Goal: Task Accomplishment & Management: Use online tool/utility

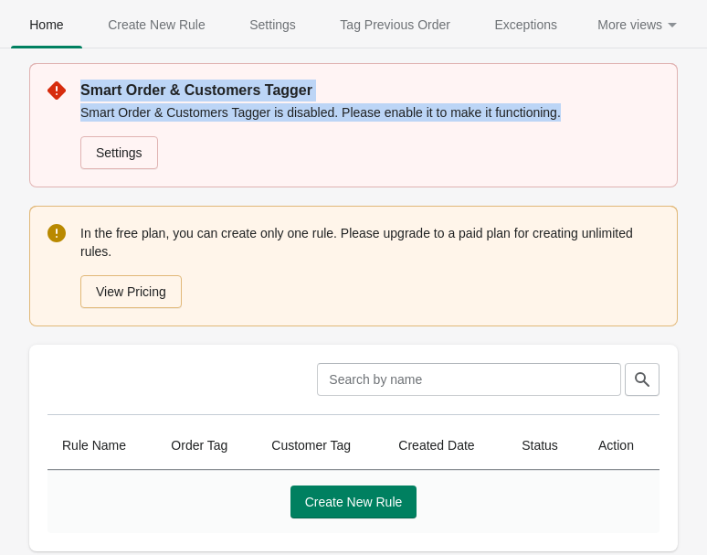
drag, startPoint x: 590, startPoint y: 112, endPoint x: -26, endPoint y: 67, distance: 617.6
click at [0, 67] on html "5zv1qy-vj.myshopify.com 0 Skip to content Home Create New Rule Settings Tag Pre…" at bounding box center [353, 277] width 707 height 555
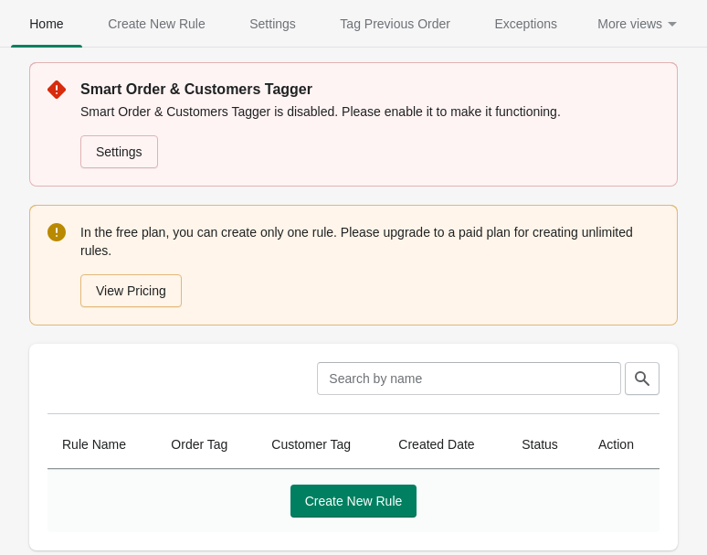
click at [210, 152] on div "Settings" at bounding box center [366, 148] width 587 height 40
click at [147, 154] on link "Settings" at bounding box center [119, 151] width 78 height 33
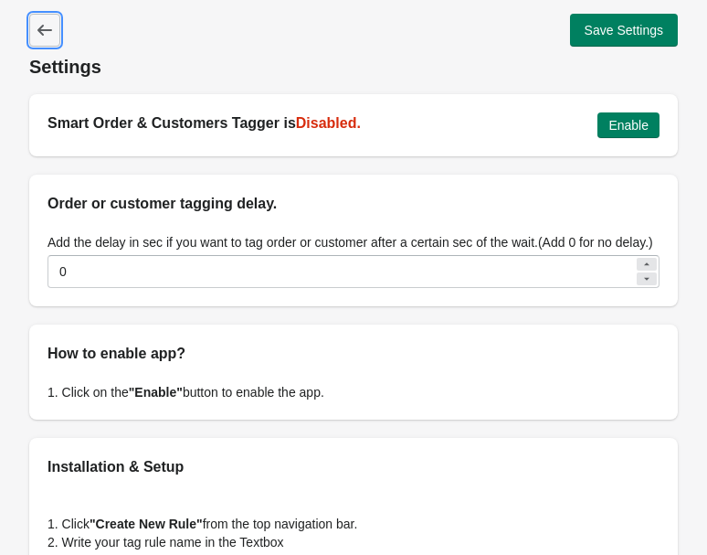
click at [38, 34] on icon at bounding box center [45, 30] width 18 height 18
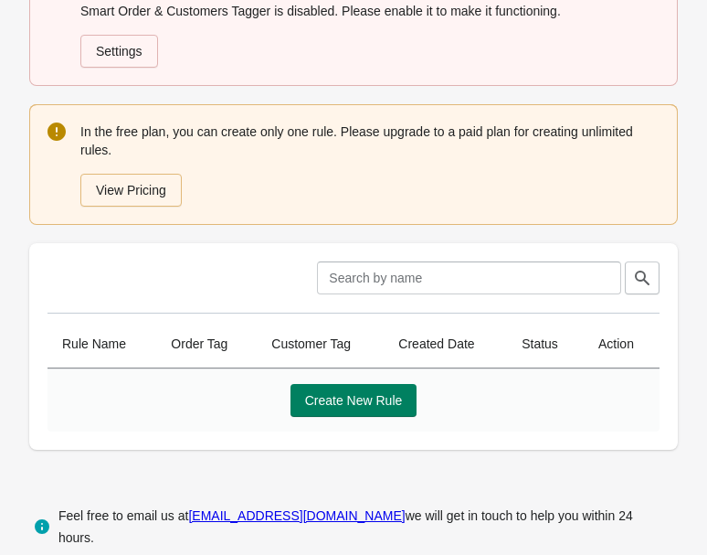
scroll to position [109, 0]
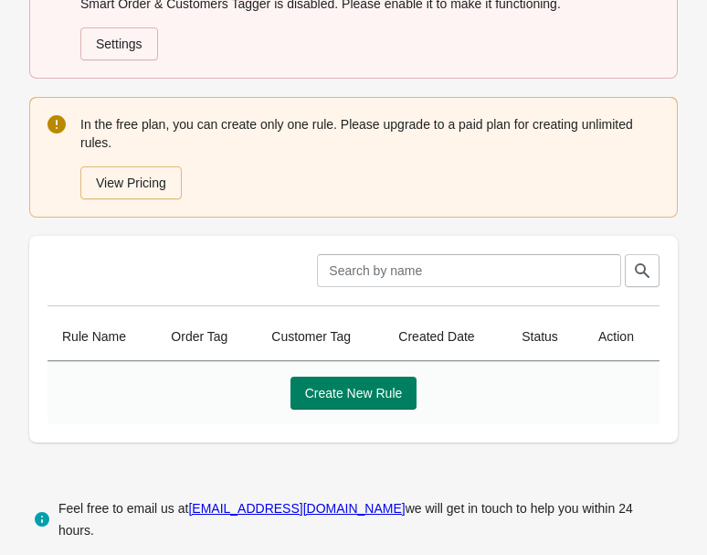
click at [211, 337] on th "Order Tag" at bounding box center [206, 337] width 101 height 48
click at [325, 328] on th "Customer Tag" at bounding box center [320, 337] width 127 height 48
click at [362, 395] on span "Create New Rule" at bounding box center [354, 393] width 98 height 15
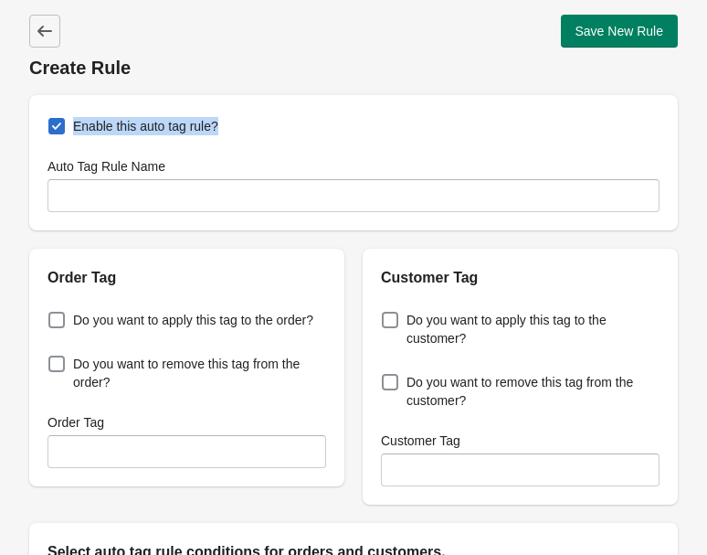
drag, startPoint x: 247, startPoint y: 128, endPoint x: 73, endPoint y: 128, distance: 173.6
click at [73, 128] on div "Enable this auto tag rule? Auto Tag Rule Name" at bounding box center [353, 162] width 649 height 135
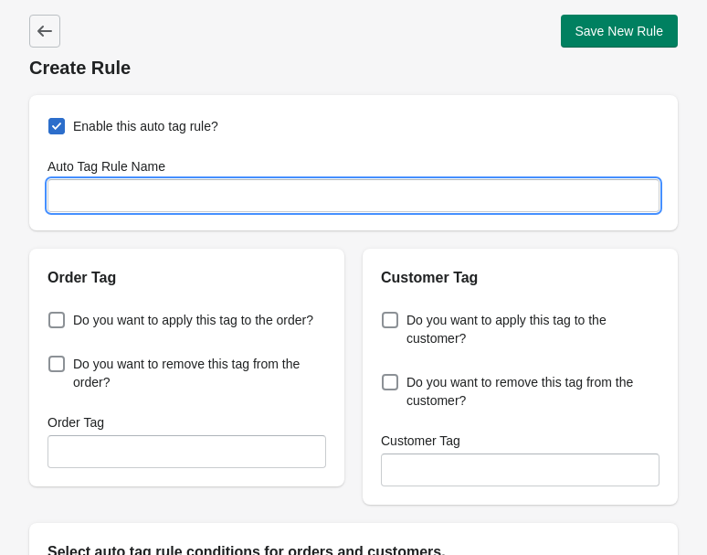
click at [180, 200] on input "Auto Tag Rule Name" at bounding box center [354, 195] width 612 height 33
click at [176, 197] on input "Auto Tag Rule Name" at bounding box center [354, 195] width 612 height 33
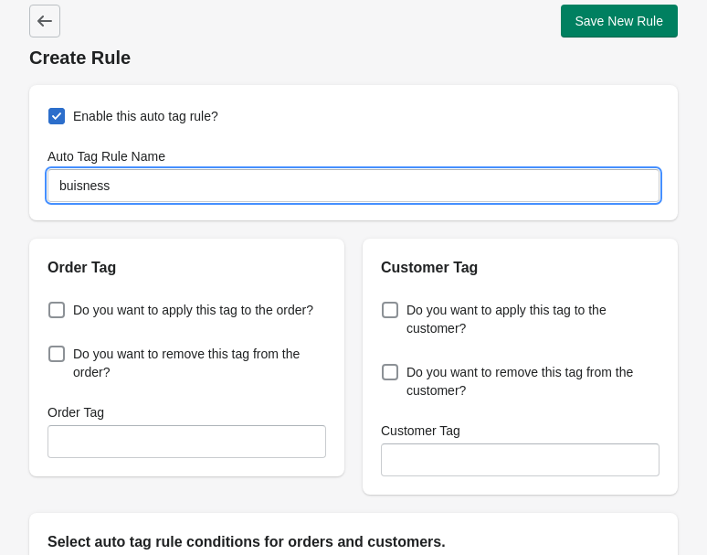
type input "buisness"
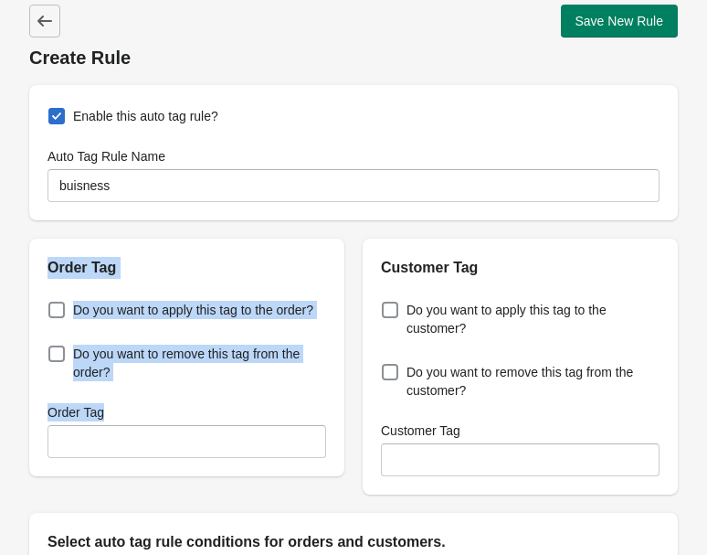
drag, startPoint x: 45, startPoint y: 266, endPoint x: 148, endPoint y: 409, distance: 176.8
click at [152, 412] on div "Order Tag Do you want to apply this tag to the order? Do you want to remove thi…" at bounding box center [186, 358] width 315 height 238
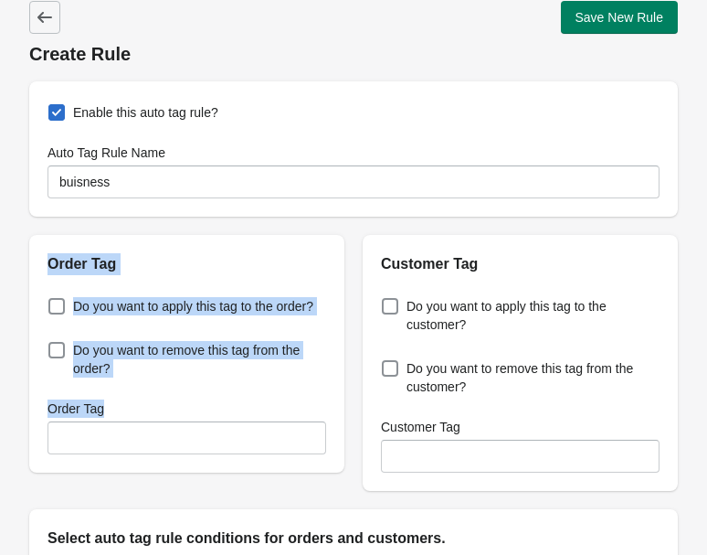
click at [145, 261] on h2 "Order Tag" at bounding box center [187, 264] width 279 height 22
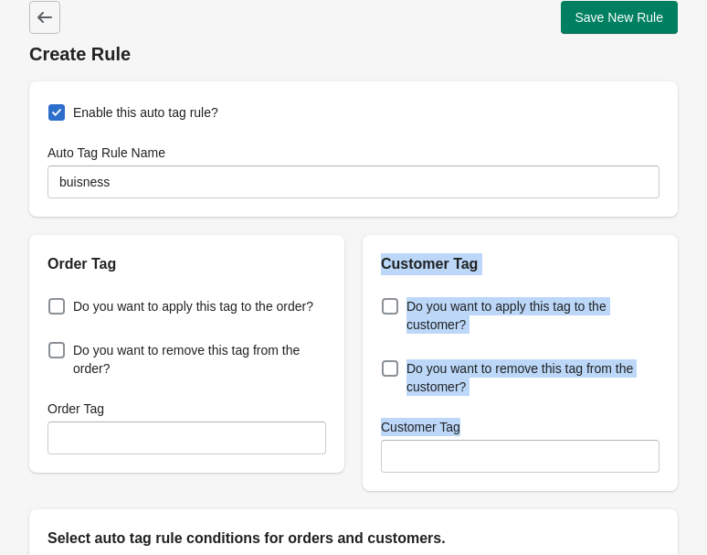
drag, startPoint x: 382, startPoint y: 257, endPoint x: 496, endPoint y: 426, distance: 204.0
click at [496, 426] on div "Customer Tag Do you want to apply this tag to the customer? Do you want to remo…" at bounding box center [520, 363] width 315 height 256
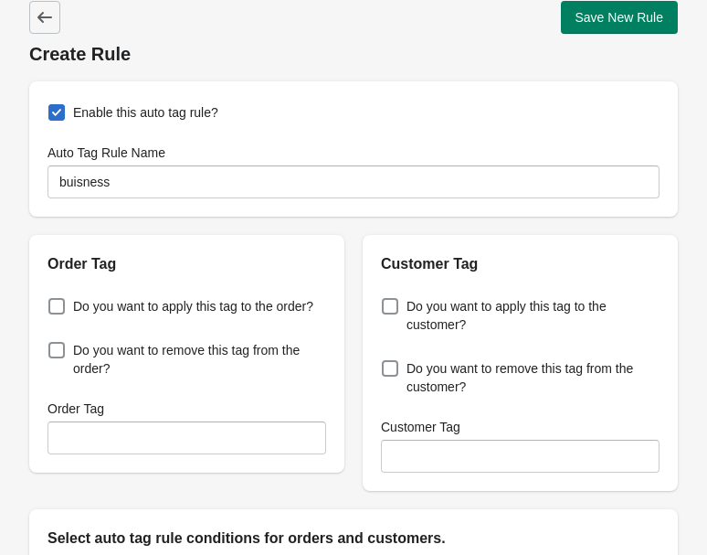
click at [237, 228] on div "Order Tag Do you want to apply this tag to the order? Do you want to remove thi…" at bounding box center [344, 355] width 667 height 271
click at [400, 312] on label "Do you want to apply this tag to the customer?" at bounding box center [520, 315] width 279 height 44
click at [387, 302] on input "Do you want to apply this tag to the customer?" at bounding box center [386, 301] width 1 height 1
checkbox input "true"
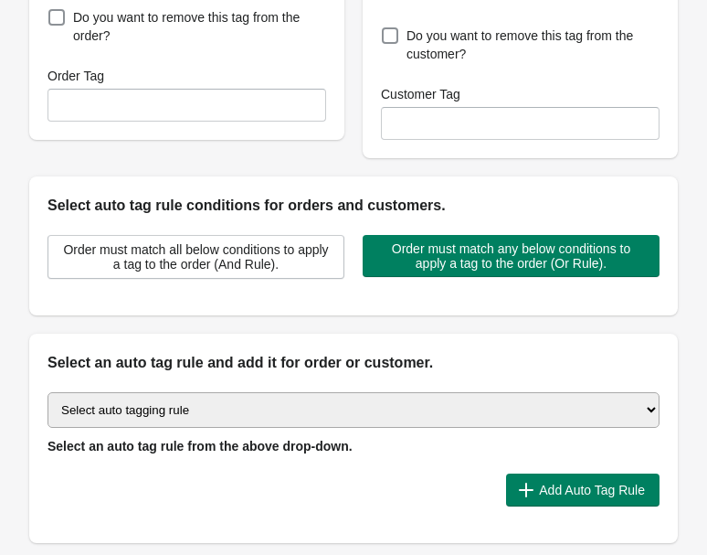
scroll to position [349, 0]
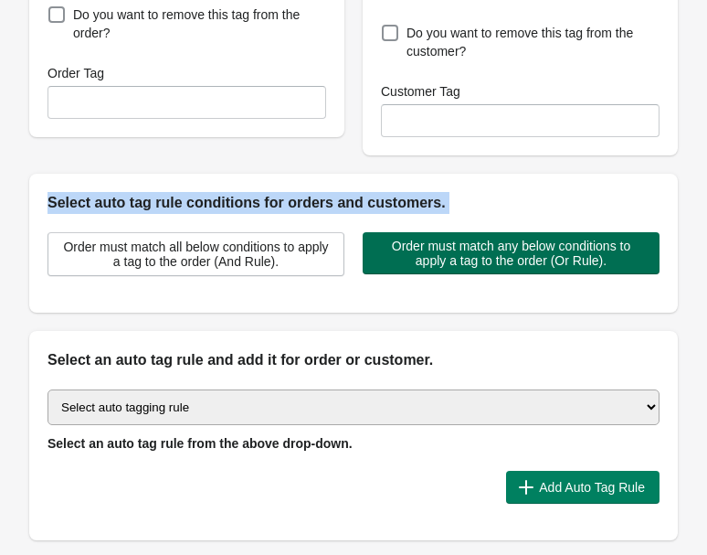
drag, startPoint x: 101, startPoint y: 207, endPoint x: 497, endPoint y: 260, distance: 400.0
click at [497, 260] on div "Select auto tag rule conditions for orders and customers. Order must match all …" at bounding box center [353, 243] width 649 height 139
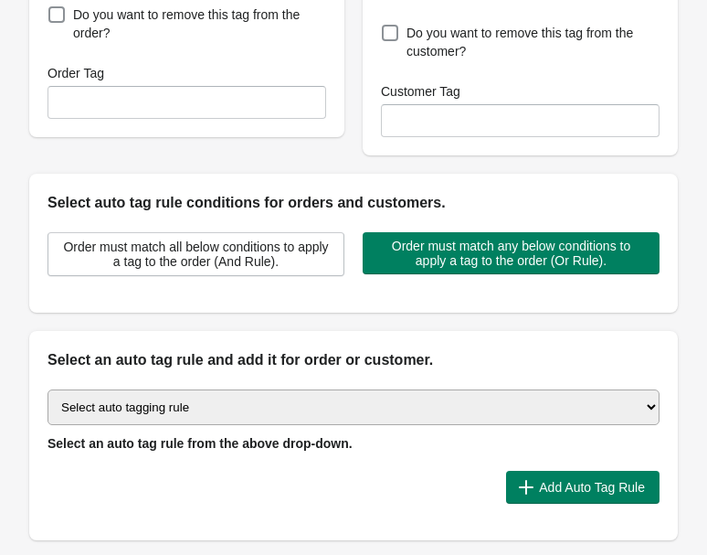
click at [285, 229] on div "Order must match all below conditions to apply a tag to the order (And Rule). O…" at bounding box center [344, 247] width 631 height 58
drag, startPoint x: 313, startPoint y: 278, endPoint x: 59, endPoint y: 237, distance: 257.4
click at [52, 228] on div "Order must match all below conditions to apply a tag to the order (And Rule). O…" at bounding box center [353, 263] width 649 height 99
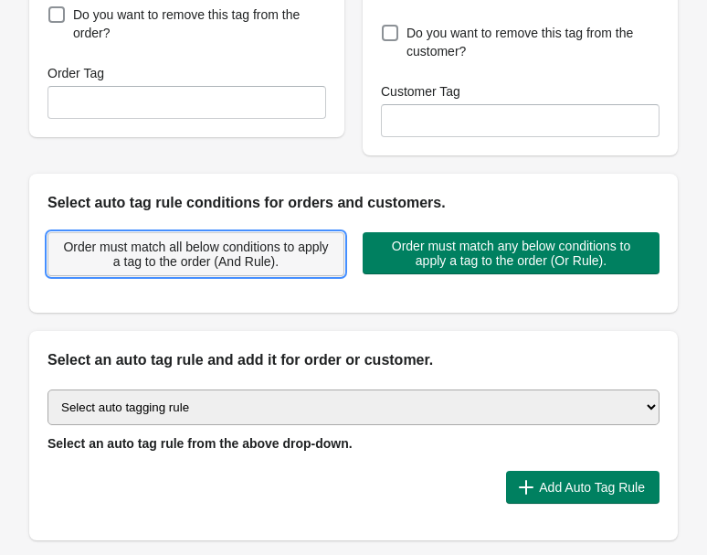
drag, startPoint x: 58, startPoint y: 237, endPoint x: 313, endPoint y: 267, distance: 255.8
click at [313, 267] on button "Order must match all below conditions to apply a tag to the order (And Rule)." at bounding box center [196, 254] width 297 height 44
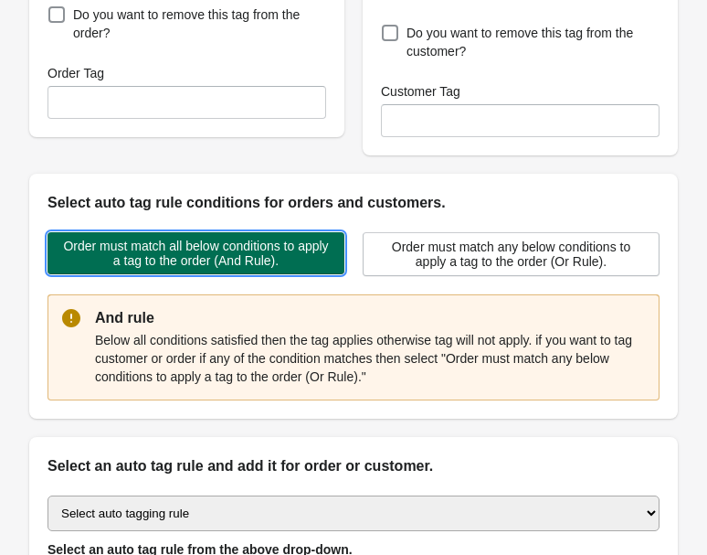
drag, startPoint x: 327, startPoint y: 267, endPoint x: 57, endPoint y: 234, distance: 272.5
click at [57, 234] on button "Order must match all below conditions to apply a tag to the order (And Rule)." at bounding box center [196, 253] width 297 height 42
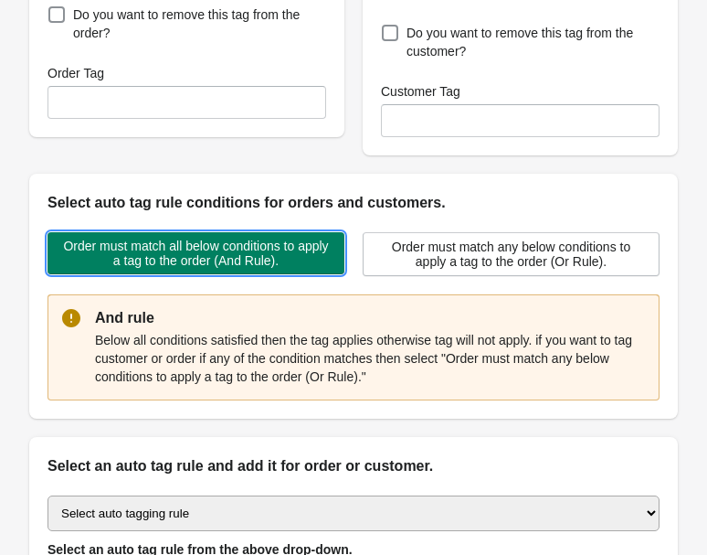
drag, startPoint x: 322, startPoint y: 265, endPoint x: 43, endPoint y: 242, distance: 279.7
click at [37, 234] on div "Order must match all below conditions to apply a tag to the order (And Rule). O…" at bounding box center [344, 247] width 631 height 58
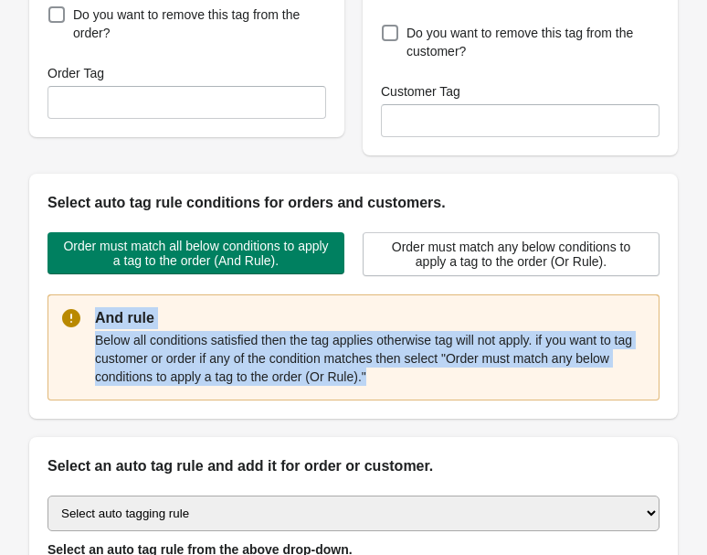
drag, startPoint x: 386, startPoint y: 372, endPoint x: 94, endPoint y: 305, distance: 299.1
click at [95, 307] on div "And rule Below all conditions satisfied then the tag applies otherwise tag will…" at bounding box center [370, 347] width 550 height 80
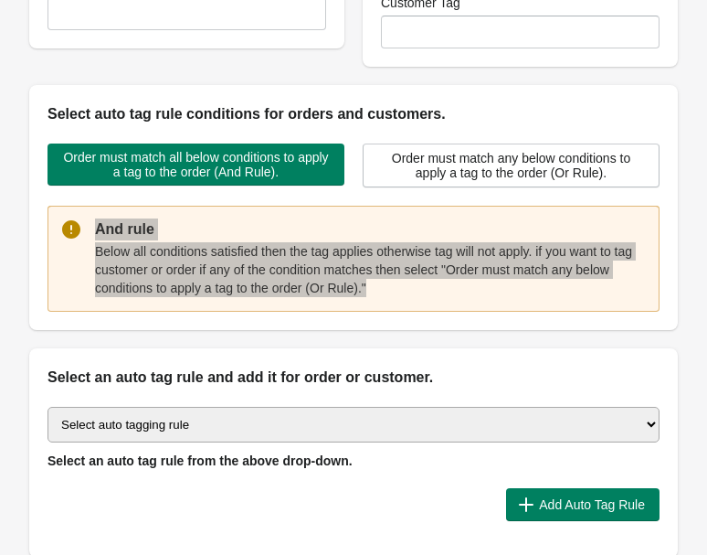
scroll to position [439, 0]
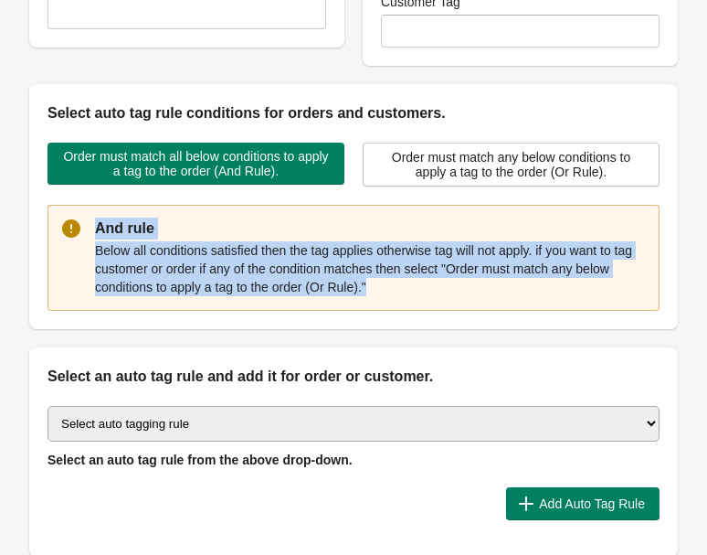
click at [273, 435] on select "Select auto tagging rule Tag by order amount Tag based on the order count (Volu…" at bounding box center [354, 424] width 612 height 36
click at [78, 422] on select "Select auto tagging rule Tag by order amount Tag based on the order count (Volu…" at bounding box center [354, 424] width 612 height 36
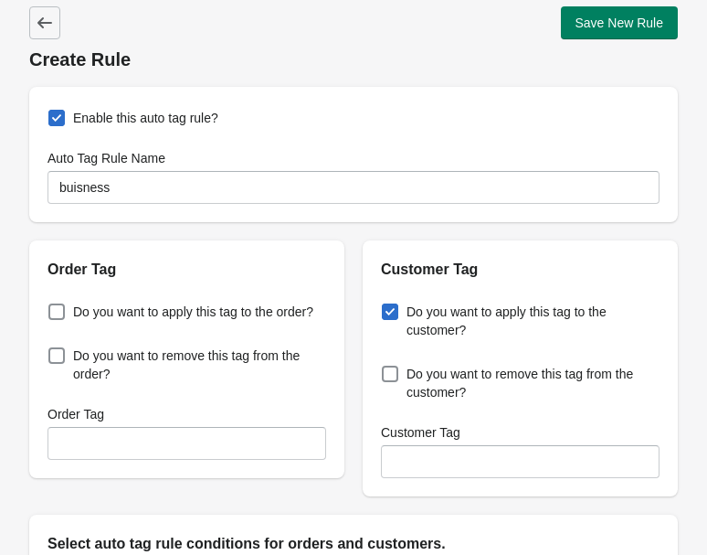
scroll to position [0, 0]
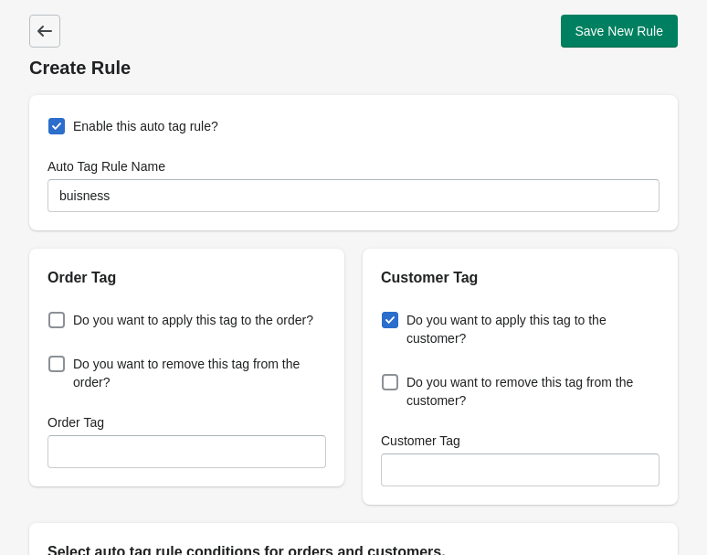
drag, startPoint x: 54, startPoint y: 12, endPoint x: 54, endPoint y: 27, distance: 14.6
click at [53, 13] on div "Back Create Rule Save New Rule" at bounding box center [353, 40] width 649 height 80
click at [54, 27] on span "Back" at bounding box center [45, 31] width 26 height 26
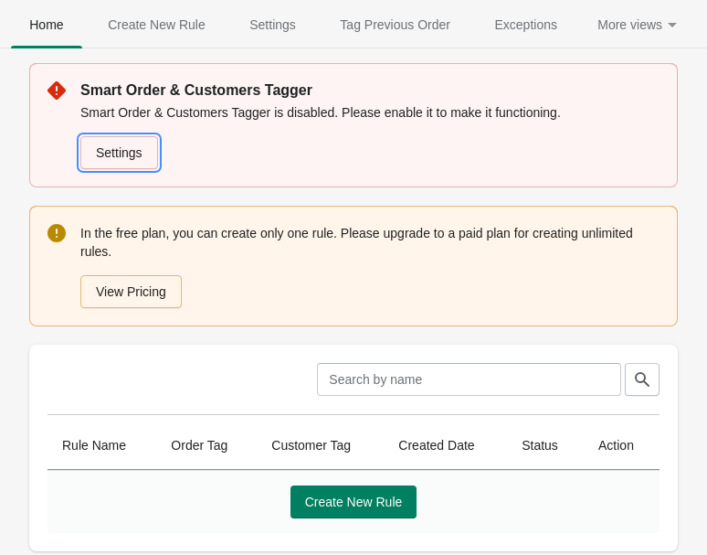
click at [133, 168] on link "Settings" at bounding box center [119, 152] width 78 height 33
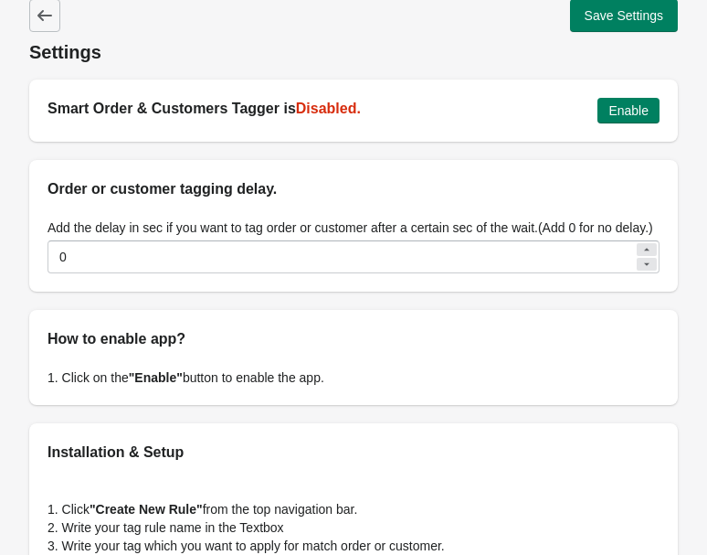
scroll to position [25, 0]
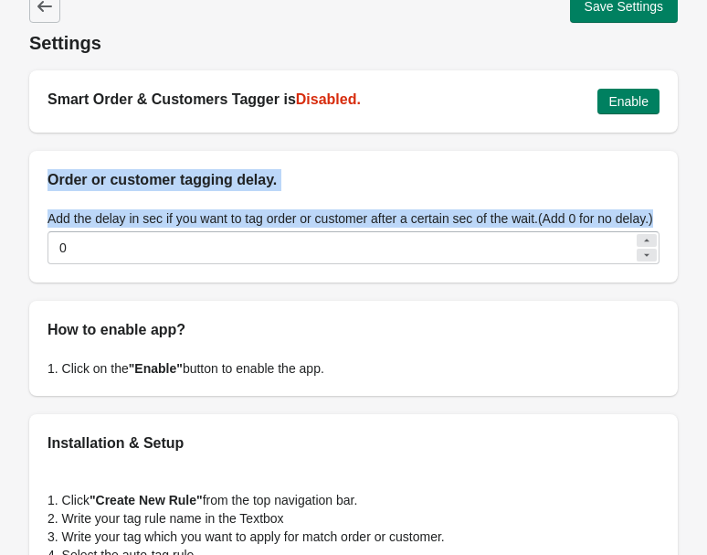
drag, startPoint x: 122, startPoint y: 231, endPoint x: 56, endPoint y: 166, distance: 92.4
click at [58, 167] on div "Order or customer tagging delay. Add the delay in sec if you want to tag order …" at bounding box center [353, 217] width 649 height 132
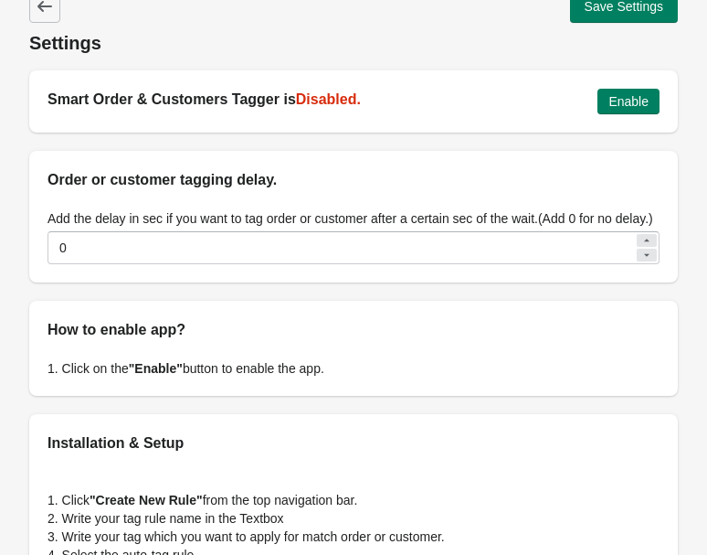
drag, startPoint x: 56, startPoint y: 166, endPoint x: 72, endPoint y: 174, distance: 18.0
click at [55, 166] on div "Order or customer tagging delay." at bounding box center [353, 171] width 649 height 40
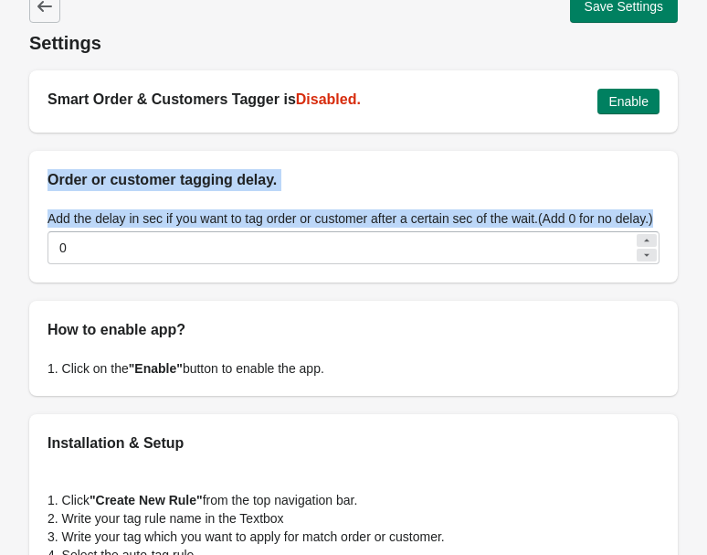
drag, startPoint x: 111, startPoint y: 228, endPoint x: 48, endPoint y: 169, distance: 86.0
click at [48, 168] on div "Order or customer tagging delay. Add the delay in sec if you want to tag order …" at bounding box center [353, 217] width 649 height 132
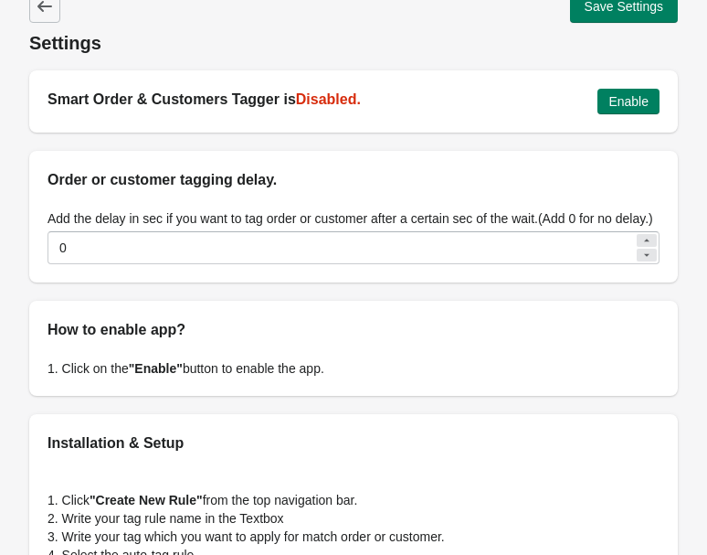
click at [260, 332] on div "How to enable app?" at bounding box center [353, 321] width 649 height 40
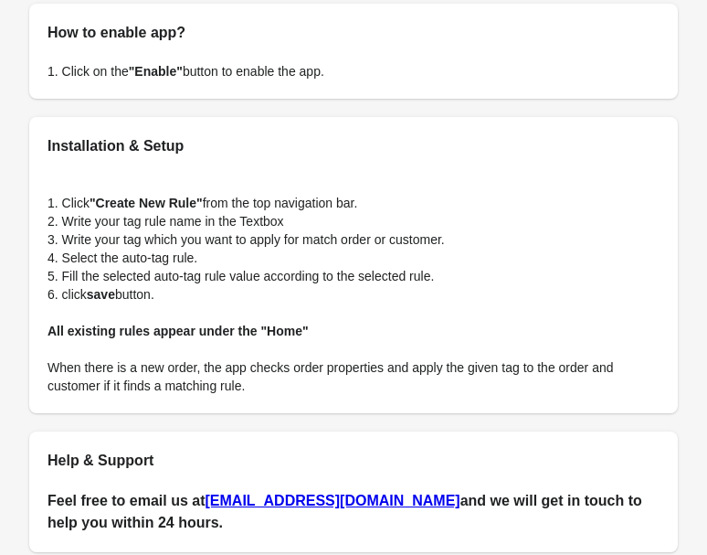
scroll to position [325, 0]
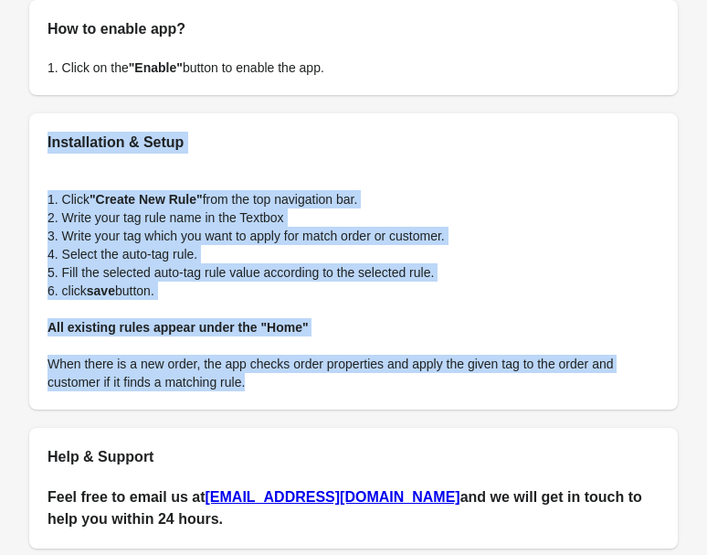
drag, startPoint x: 261, startPoint y: 407, endPoint x: 45, endPoint y: 157, distance: 330.4
click at [44, 156] on div "Installation & Setup 1. Click "Create New Rule" from the top navigation bar. 2.…" at bounding box center [353, 261] width 649 height 296
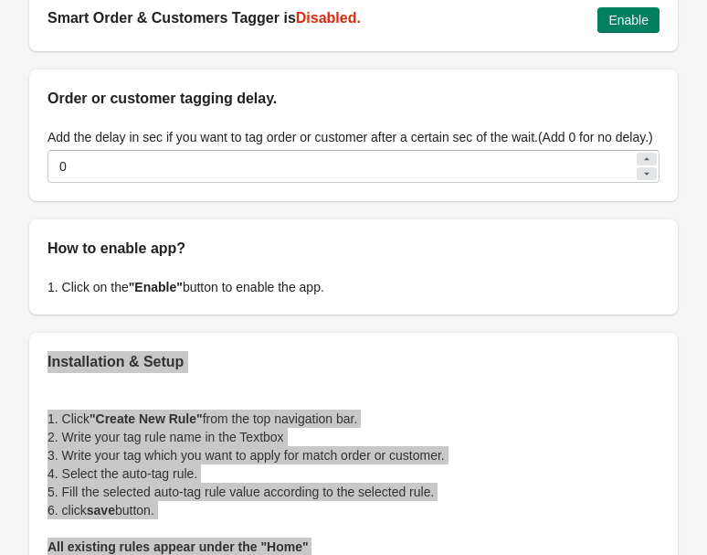
scroll to position [0, 0]
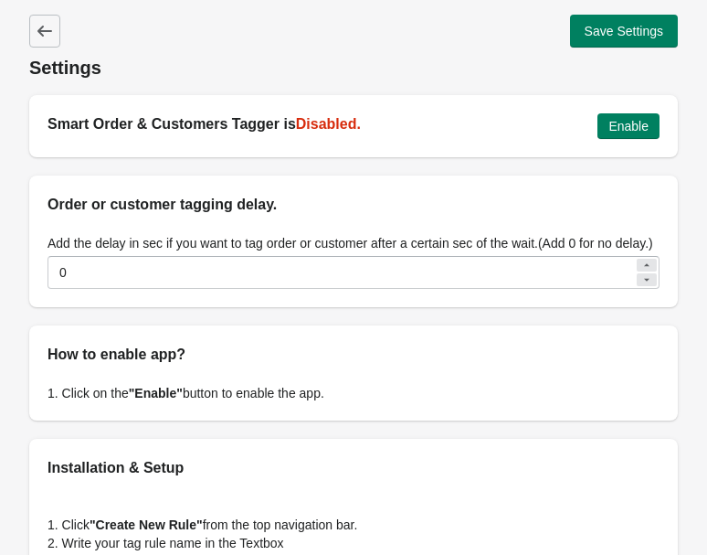
click at [192, 252] on label "Add the delay in sec if you want to tag order or customer after a certain sec o…" at bounding box center [351, 243] width 606 height 18
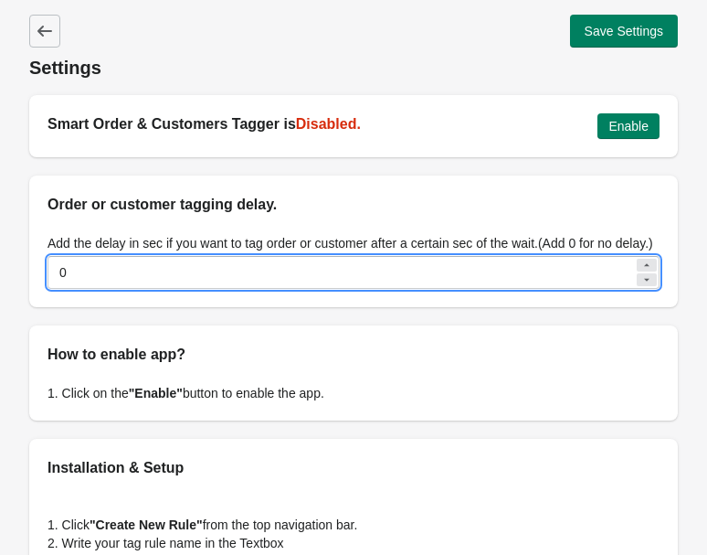
click at [192, 260] on input "0" at bounding box center [341, 272] width 587 height 33
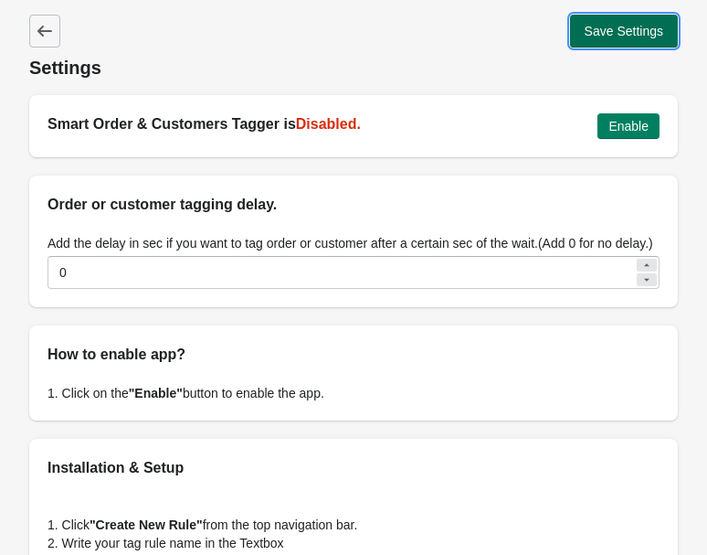
click at [600, 26] on span "Save Settings" at bounding box center [624, 31] width 79 height 15
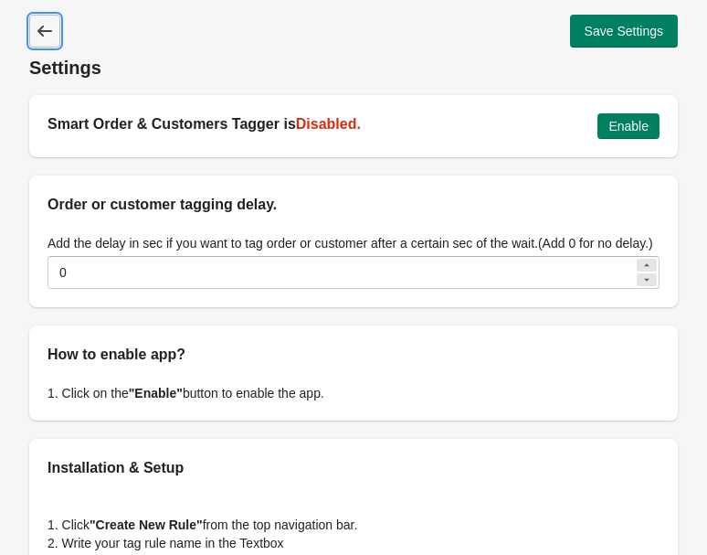
click at [46, 32] on icon at bounding box center [45, 31] width 18 height 18
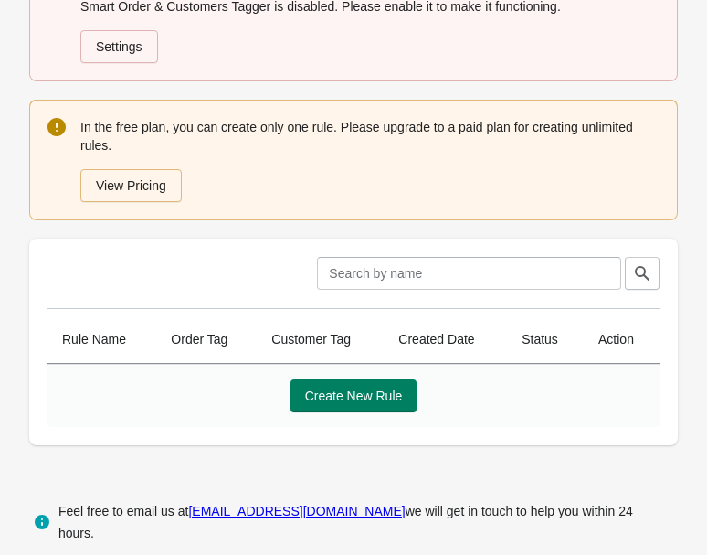
scroll to position [109, 0]
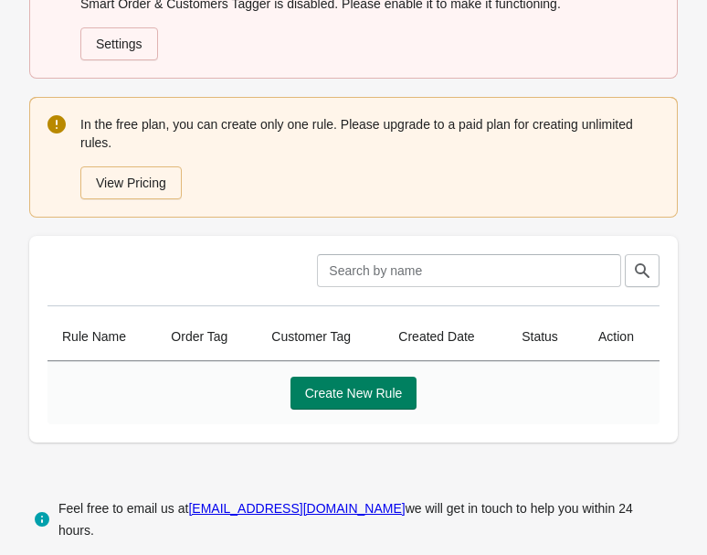
click at [233, 344] on th "Order Tag" at bounding box center [206, 337] width 101 height 48
click at [344, 342] on th "Customer Tag" at bounding box center [320, 337] width 127 height 48
click at [385, 386] on span "Create New Rule" at bounding box center [354, 393] width 98 height 15
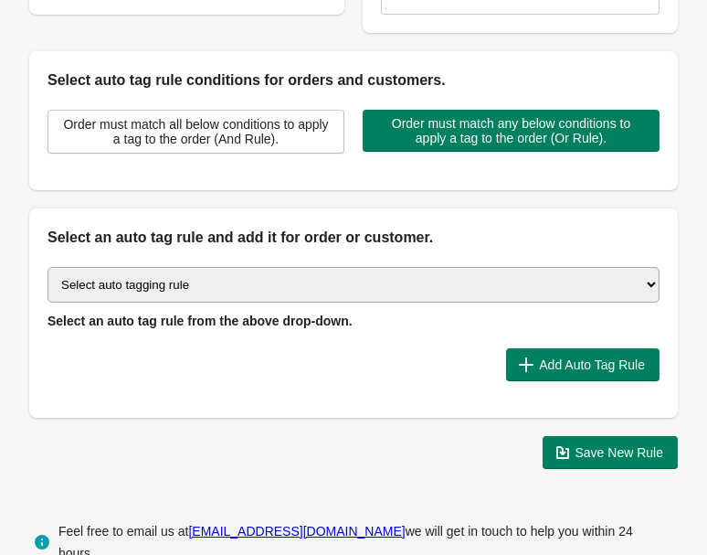
scroll to position [475, 0]
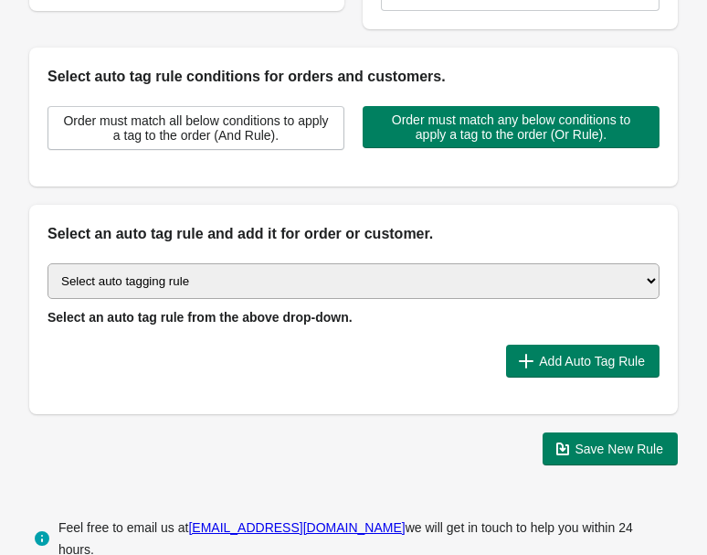
click at [267, 271] on select "Select auto tagging rule Tag by order amount Tag based on the order count (Volu…" at bounding box center [354, 281] width 612 height 36
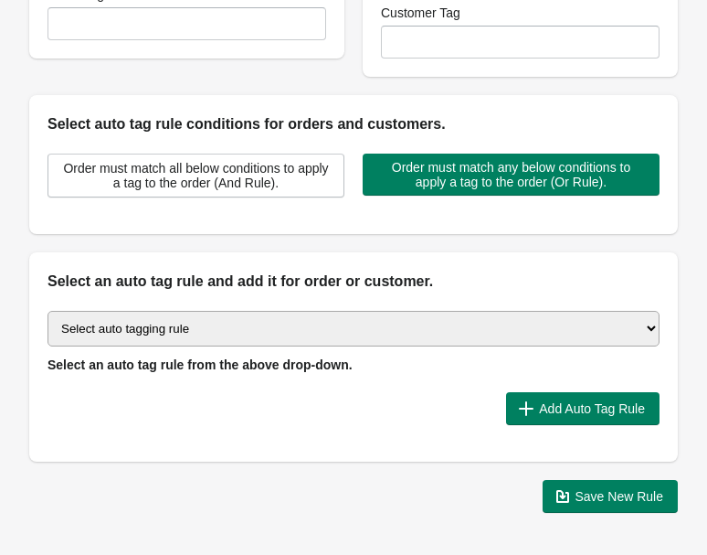
scroll to position [420, 0]
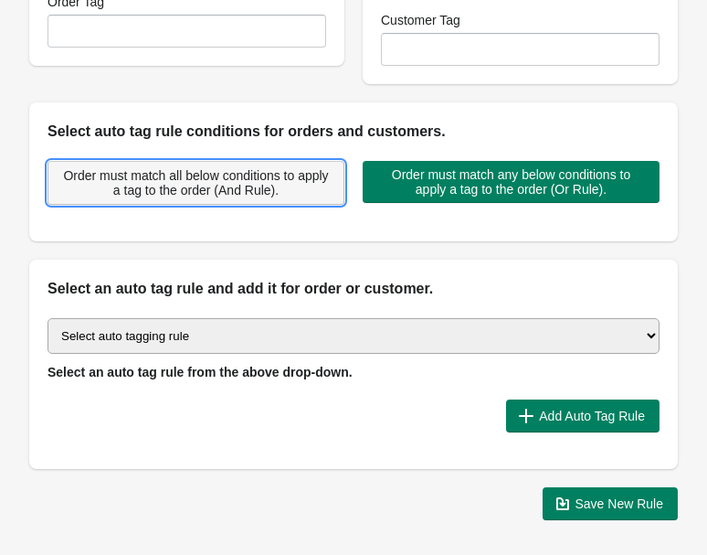
click at [278, 192] on span "Order must match all below conditions to apply a tag to the order (And Rule)." at bounding box center [196, 182] width 266 height 29
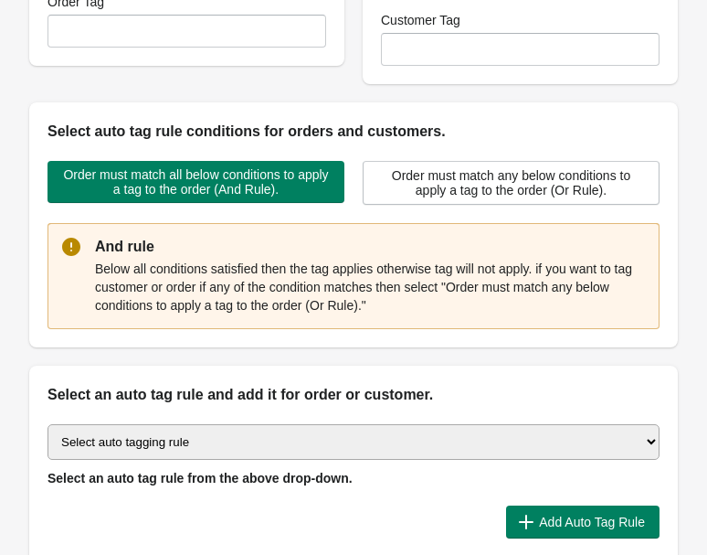
scroll to position [468, 0]
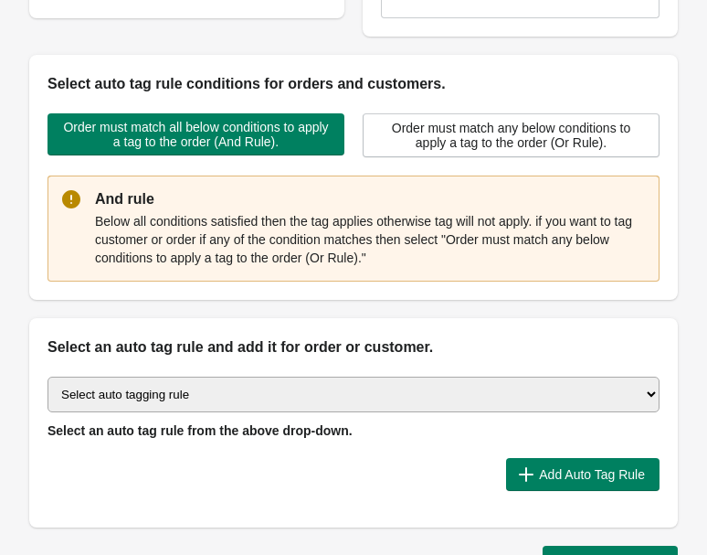
click at [267, 404] on select "Select auto tagging rule Tag by order amount Tag based on the order count (Volu…" at bounding box center [354, 395] width 612 height 36
click at [514, 143] on span "Order must match any below conditions to apply a tag to the order (Or Rule)." at bounding box center [511, 135] width 266 height 29
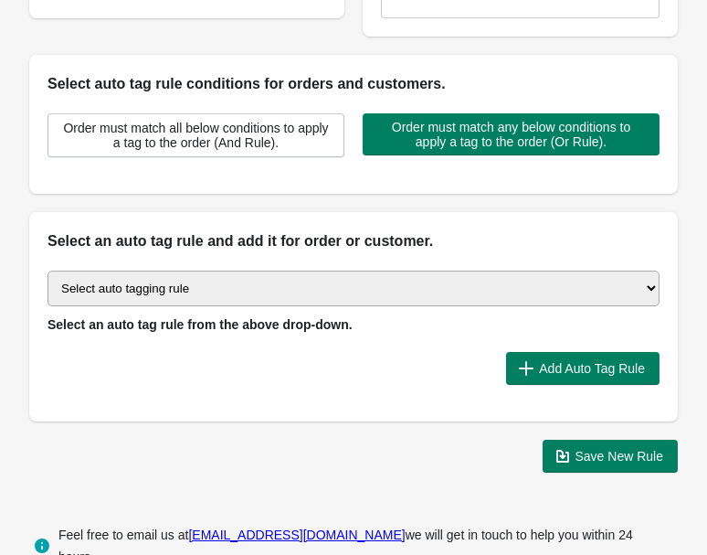
click at [352, 283] on select "Select auto tagging rule Tag by order amount Tag based on the order count (Volu…" at bounding box center [354, 289] width 612 height 36
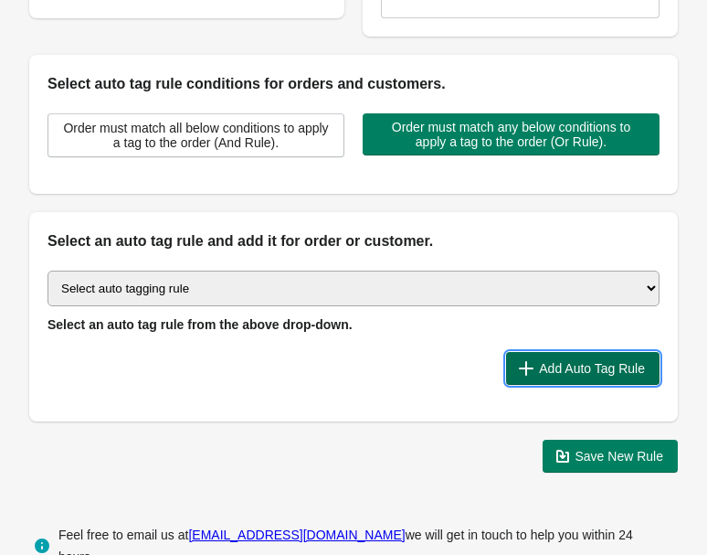
click at [517, 356] on button "Add Auto Tag Rule" at bounding box center [583, 368] width 154 height 33
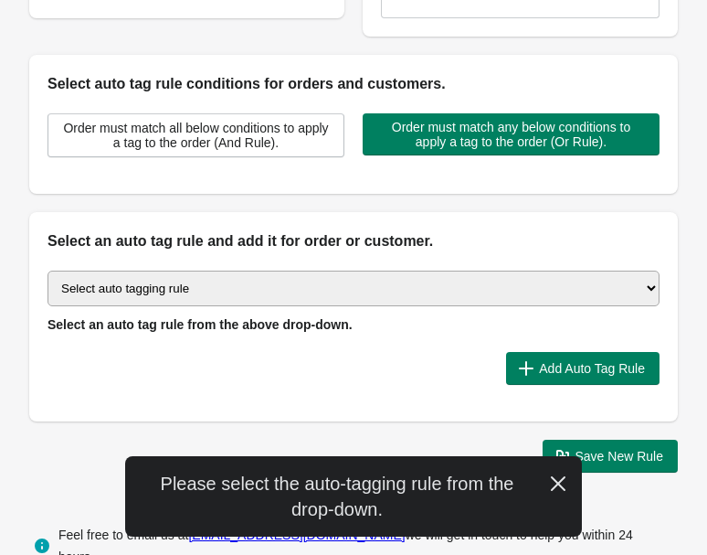
click at [334, 287] on select "Select auto tagging rule Tag by order amount Tag based on the order count (Volu…" at bounding box center [354, 289] width 612 height 36
select select "2"
click at [48, 271] on select "Select auto tagging rule Tag by order amount Tag based on the order count (Volu…" at bounding box center [354, 289] width 612 height 36
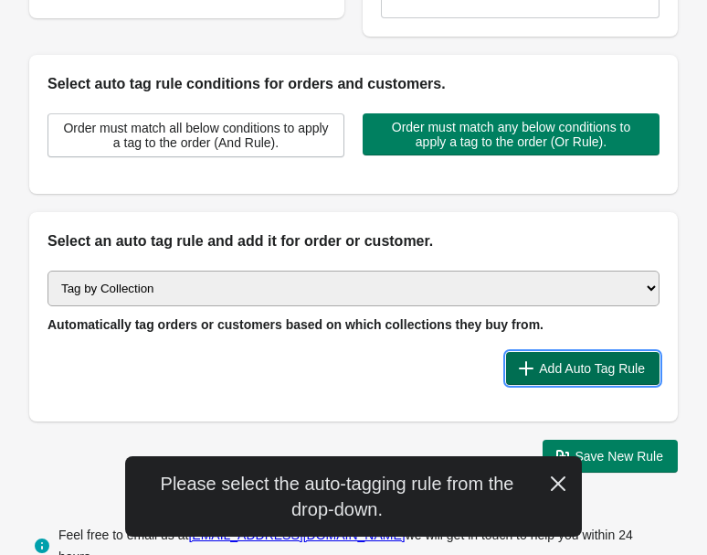
click at [548, 366] on span "Add Auto Tag Rule" at bounding box center [592, 368] width 106 height 15
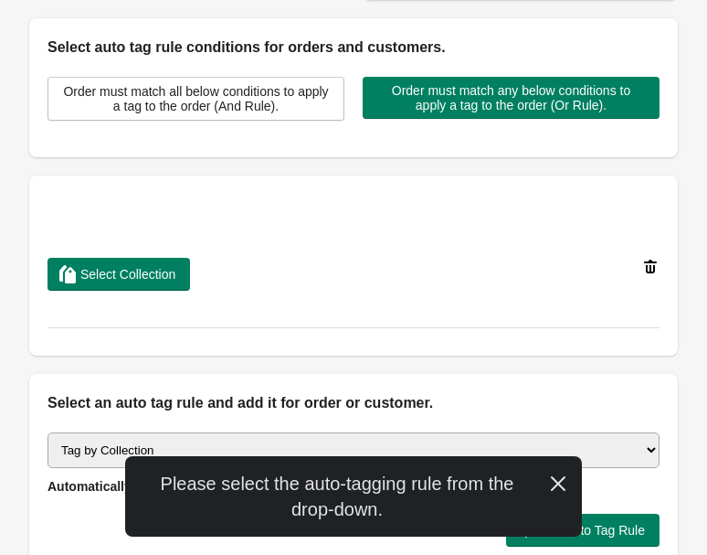
scroll to position [513, 0]
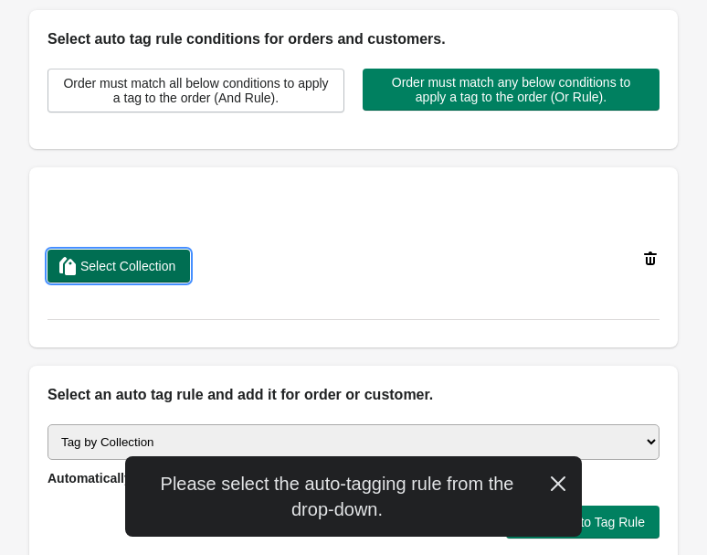
click at [175, 265] on span "Select Collection" at bounding box center [127, 266] width 95 height 15
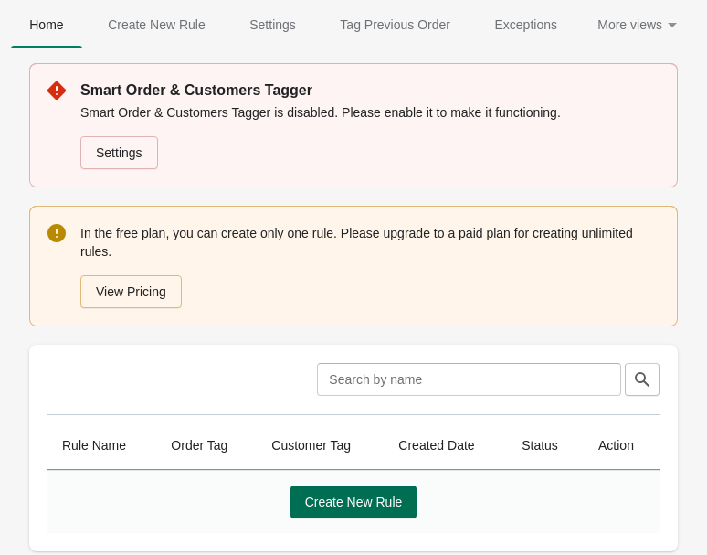
scroll to position [40, 0]
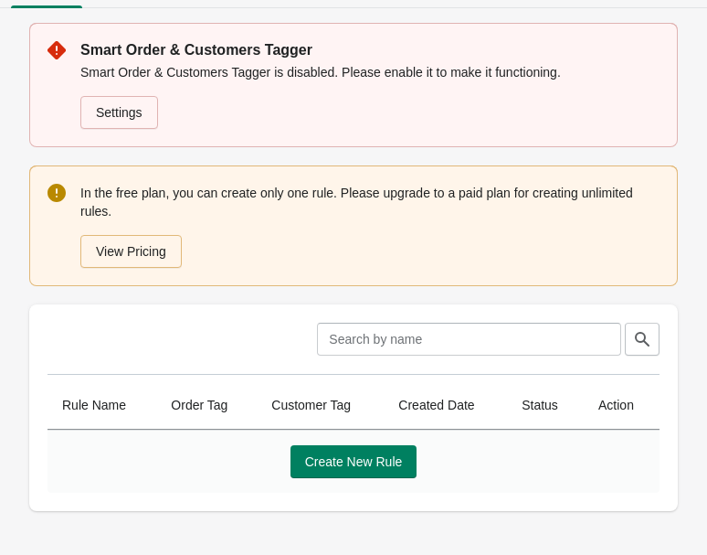
click at [355, 482] on div "Create New Rule" at bounding box center [354, 461] width 612 height 63
click at [351, 475] on button "Create New Rule" at bounding box center [354, 461] width 127 height 33
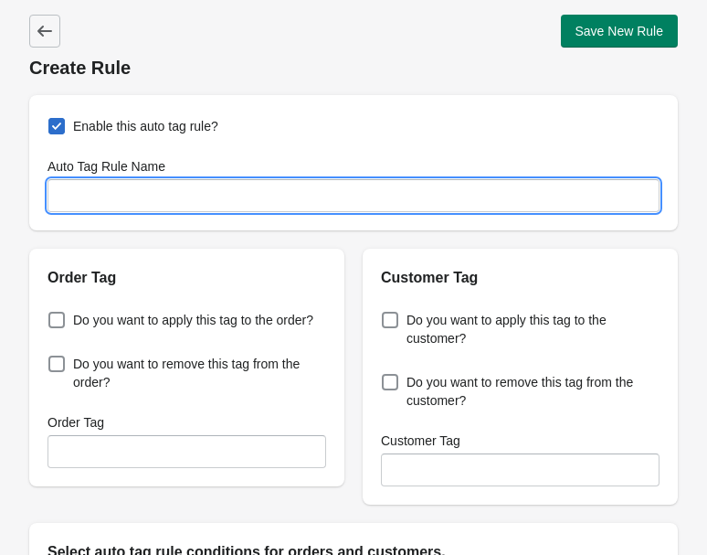
click at [215, 197] on input "Auto Tag Rule Name" at bounding box center [354, 195] width 612 height 33
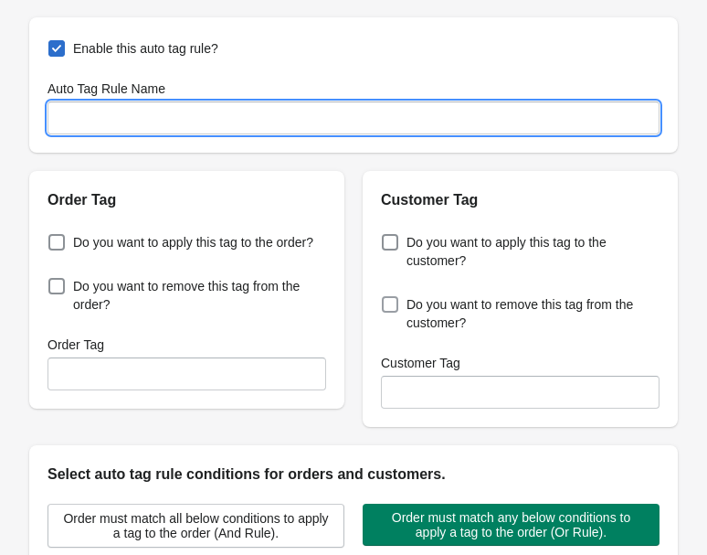
scroll to position [79, 0]
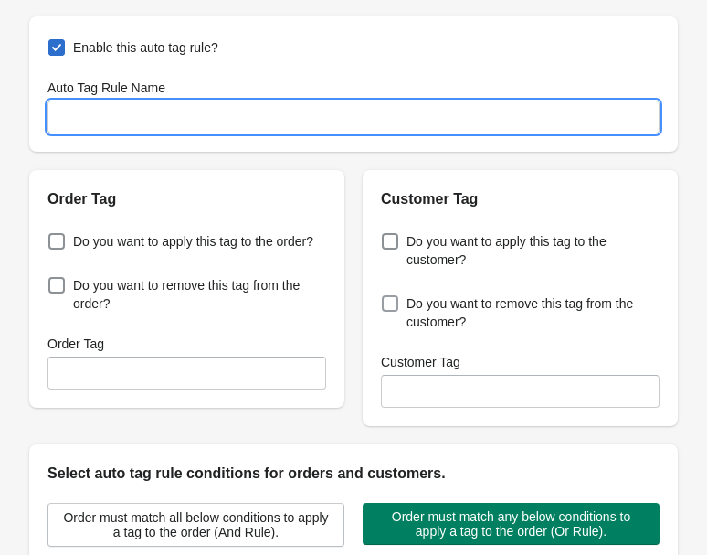
click at [472, 306] on span "Do you want to remove this tag from the customer?" at bounding box center [533, 312] width 253 height 37
click at [387, 299] on input "Do you want to remove this tag from the customer?" at bounding box center [386, 298] width 1 height 1
checkbox input "true"
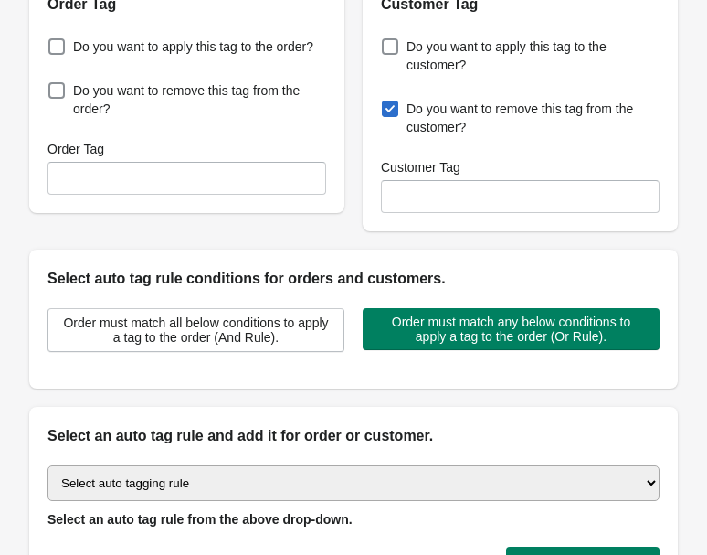
scroll to position [274, 0]
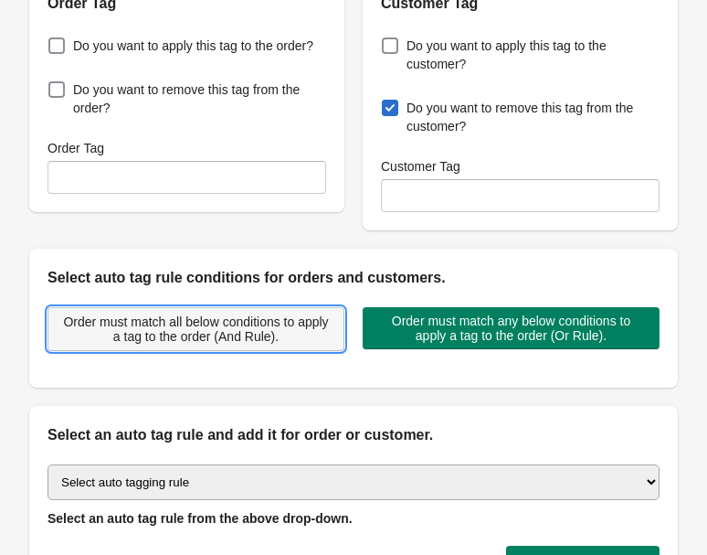
drag, startPoint x: 263, startPoint y: 320, endPoint x: 292, endPoint y: 328, distance: 30.4
click at [263, 321] on span "Order must match all below conditions to apply a tag to the order (And Rule)." at bounding box center [196, 328] width 266 height 29
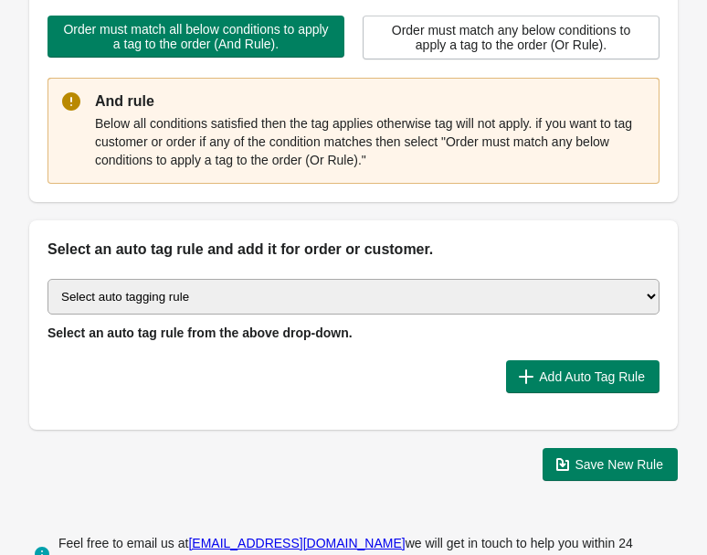
scroll to position [600, 0]
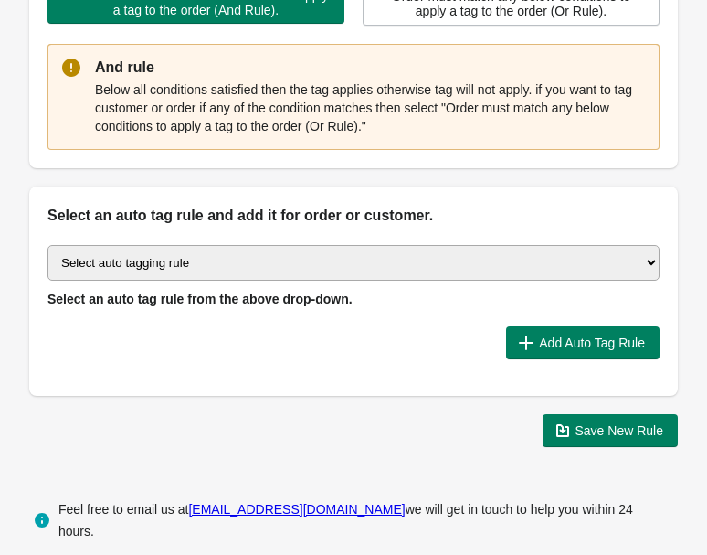
click at [285, 260] on select "Select auto tagging rule Tag by order amount Tag based on the order count (Volu…" at bounding box center [354, 263] width 612 height 36
click at [522, 344] on icon "button" at bounding box center [526, 342] width 15 height 15
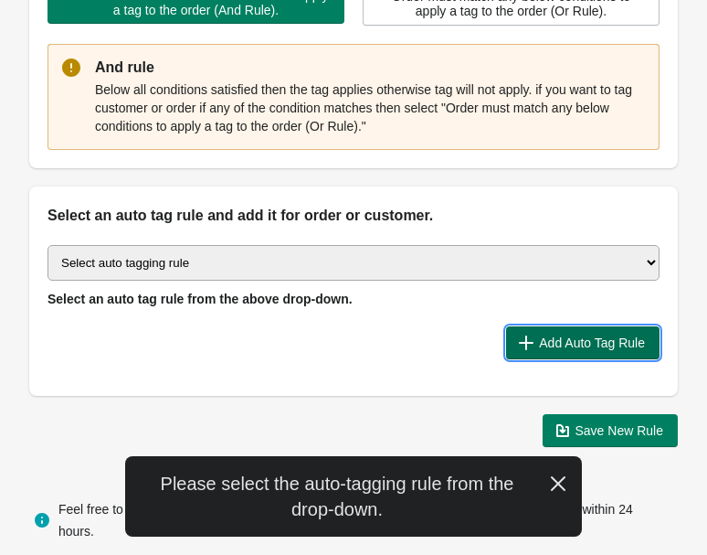
click at [522, 344] on icon "button" at bounding box center [526, 342] width 15 height 15
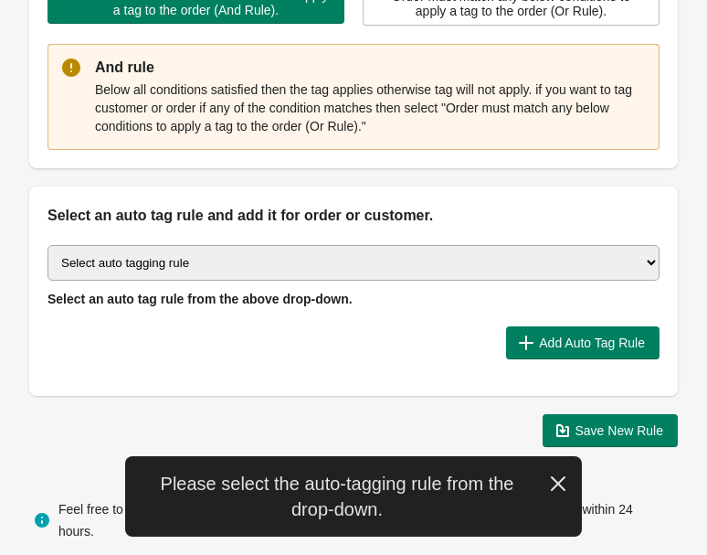
click at [300, 260] on select "Select auto tagging rule Tag by order amount Tag based on the order count (Volu…" at bounding box center [354, 263] width 612 height 36
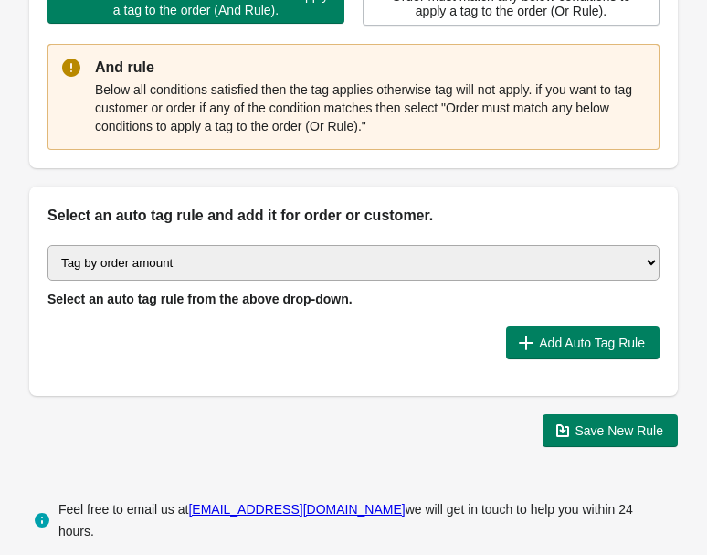
click at [48, 245] on select "Select auto tagging rule Tag by order amount Tag based on the order count (Volu…" at bounding box center [354, 263] width 612 height 36
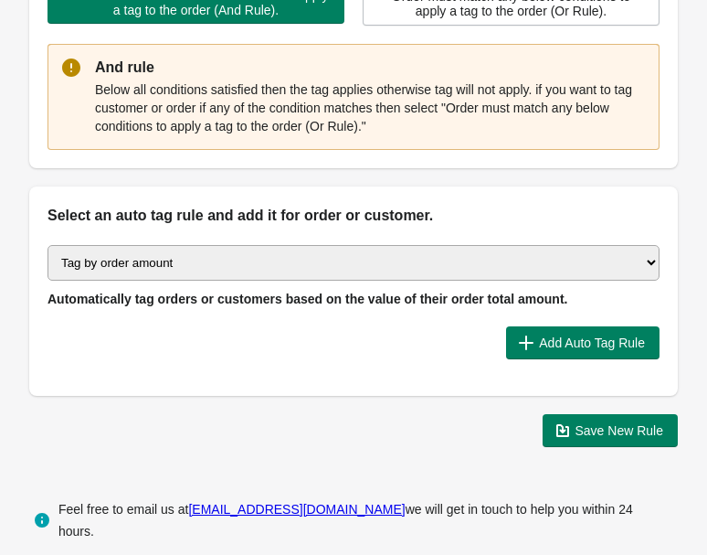
click at [438, 272] on select "Select auto tagging rule Tag by order amount Tag based on the order count (Volu…" at bounding box center [354, 263] width 612 height 36
click at [48, 245] on select "Select auto tagging rule Tag by order amount Tag based on the order count (Volu…" at bounding box center [354, 263] width 612 height 36
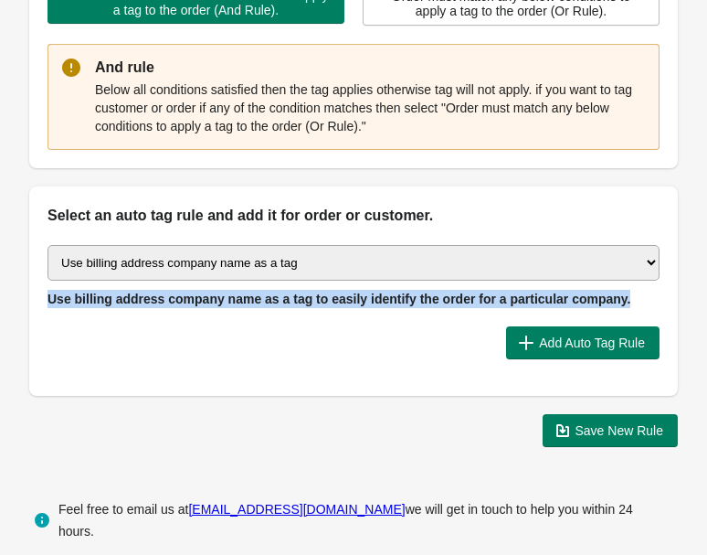
drag, startPoint x: 642, startPoint y: 293, endPoint x: 51, endPoint y: 298, distance: 591.3
click at [51, 298] on div "Select auto tagging rule Tag by order amount Tag based on the order count (Volu…" at bounding box center [354, 276] width 612 height 63
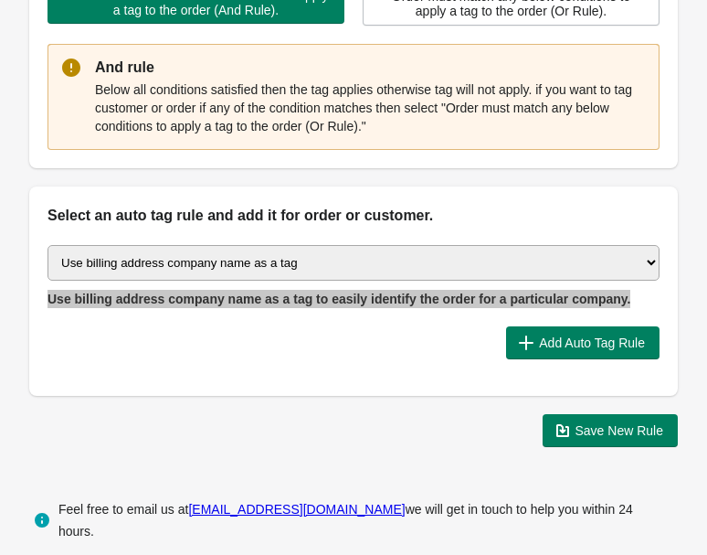
scroll to position [595, 0]
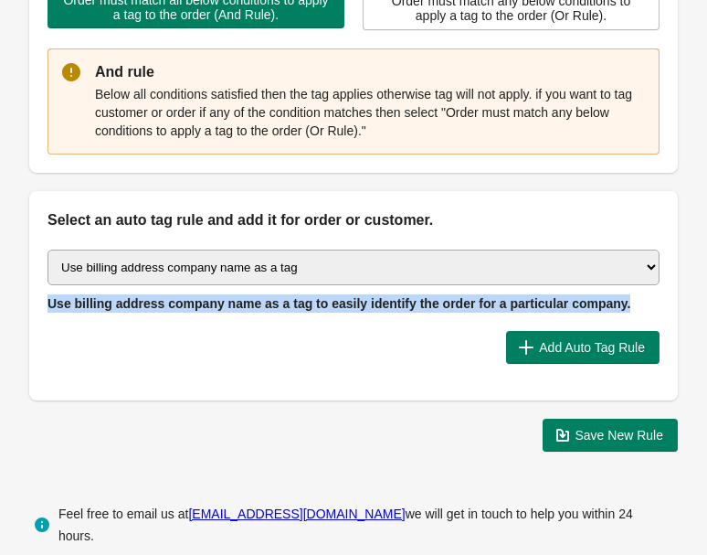
click at [160, 255] on select "Select auto tagging rule Tag by order amount Tag based on the order count (Volu…" at bounding box center [354, 267] width 612 height 36
click at [48, 249] on select "Select auto tagging rule Tag by order amount Tag based on the order count (Volu…" at bounding box center [354, 267] width 612 height 36
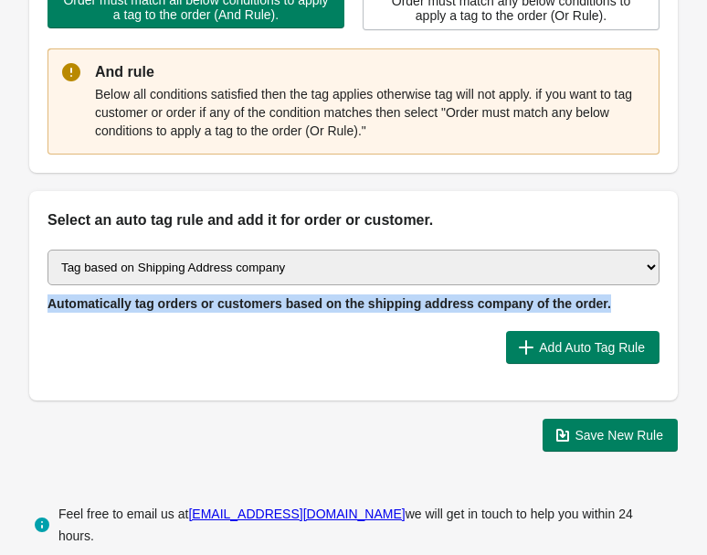
drag, startPoint x: 608, startPoint y: 304, endPoint x: 99, endPoint y: 303, distance: 509.0
click at [43, 300] on div "Select auto tagging rule Tag by order amount Tag based on the order count (Volu…" at bounding box center [353, 315] width 649 height 169
click at [250, 263] on select "Select auto tagging rule Tag by order amount Tag based on the order count (Volu…" at bounding box center [354, 267] width 612 height 36
click at [48, 249] on select "Select auto tagging rule Tag by order amount Tag based on the order count (Volu…" at bounding box center [354, 267] width 612 height 36
drag, startPoint x: 630, startPoint y: 303, endPoint x: 26, endPoint y: 296, distance: 604.1
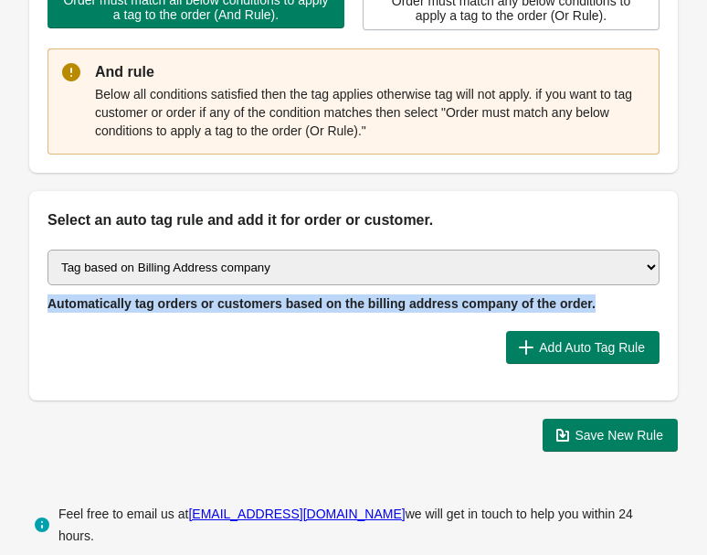
click at [254, 269] on select "Select auto tagging rule Tag by order amount Tag based on the order count (Volu…" at bounding box center [354, 267] width 612 height 36
click at [48, 249] on select "Select auto tagging rule Tag by order amount Tag based on the order count (Volu…" at bounding box center [354, 267] width 612 height 36
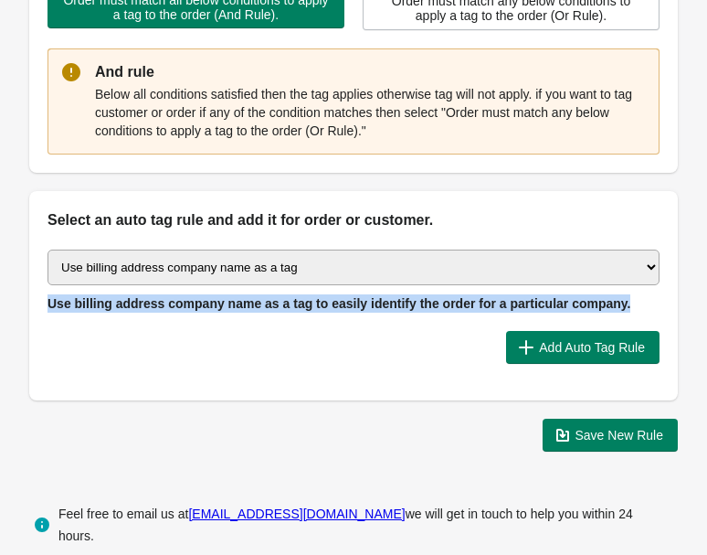
click at [204, 267] on select "Select auto tagging rule Tag by order amount Tag based on the order count (Volu…" at bounding box center [354, 267] width 612 height 36
click at [48, 249] on select "Select auto tagging rule Tag by order amount Tag based on the order count (Volu…" at bounding box center [354, 267] width 612 height 36
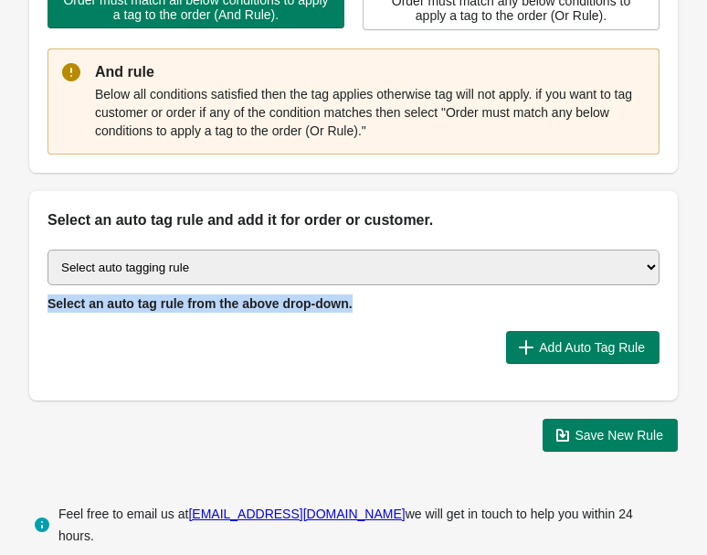
drag, startPoint x: 361, startPoint y: 308, endPoint x: 48, endPoint y: 301, distance: 312.6
click at [48, 301] on div "Select auto tagging rule Tag by order amount Tag based on the order count (Volu…" at bounding box center [354, 280] width 612 height 63
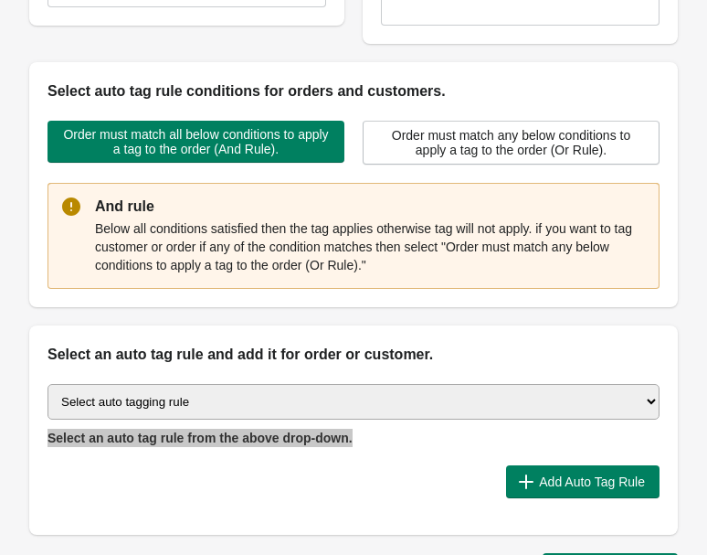
scroll to position [455, 0]
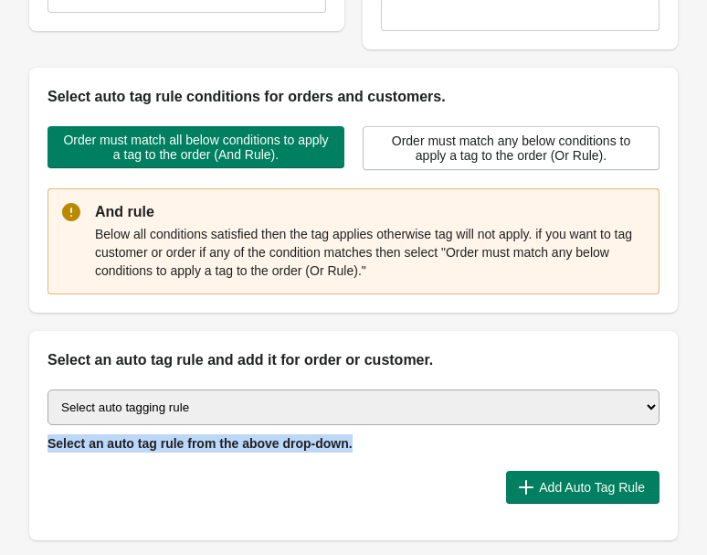
click at [289, 446] on span "Select an auto tag rule from the above drop-down." at bounding box center [200, 443] width 305 height 15
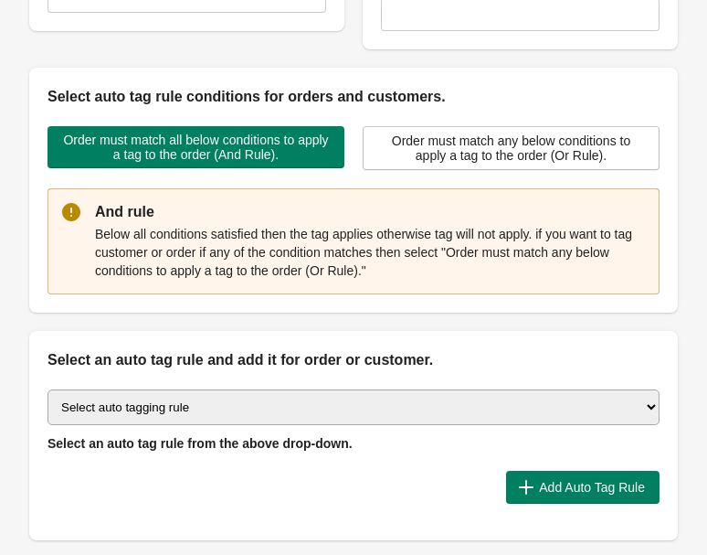
click at [374, 387] on div "Select auto tagging rule Tag by order amount Tag based on the order count (Volu…" at bounding box center [353, 455] width 649 height 169
click at [377, 399] on select "Select auto tagging rule Tag by order amount Tag based on the order count (Volu…" at bounding box center [354, 407] width 612 height 36
click at [48, 389] on select "Select auto tagging rule Tag by order amount Tag based on the order count (Volu…" at bounding box center [354, 407] width 612 height 36
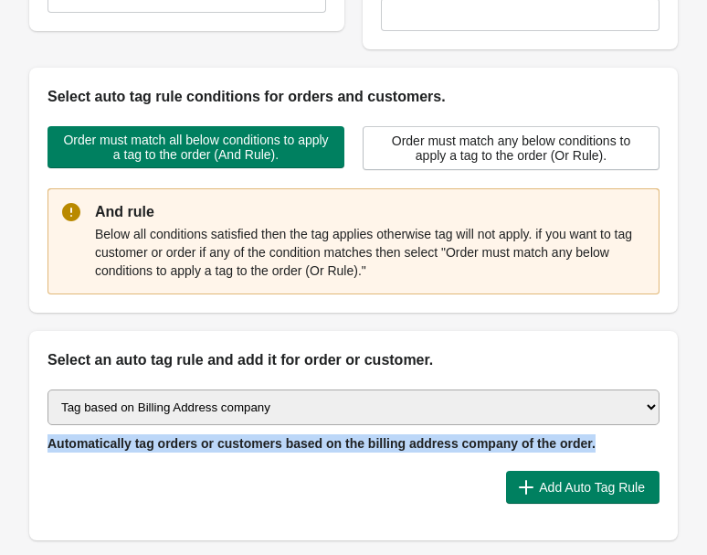
drag, startPoint x: 611, startPoint y: 444, endPoint x: 47, endPoint y: 436, distance: 564.8
click at [48, 436] on div "Select auto tagging rule Tag by order amount Tag based on the order count (Volu…" at bounding box center [354, 420] width 612 height 63
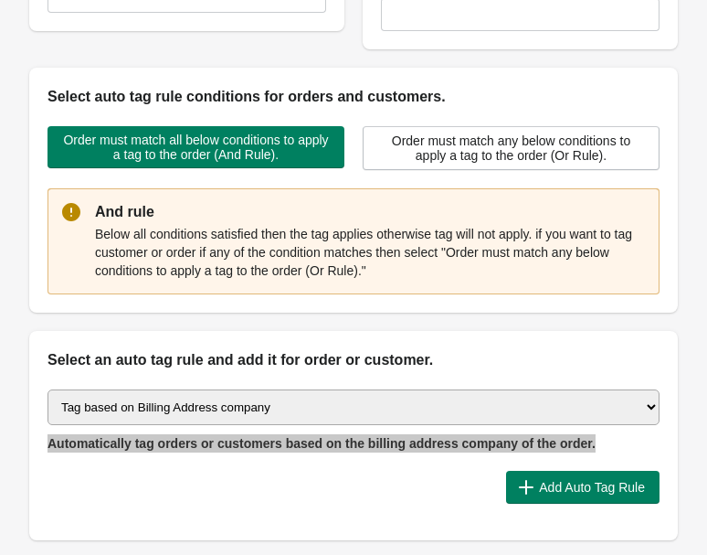
scroll to position [466, 0]
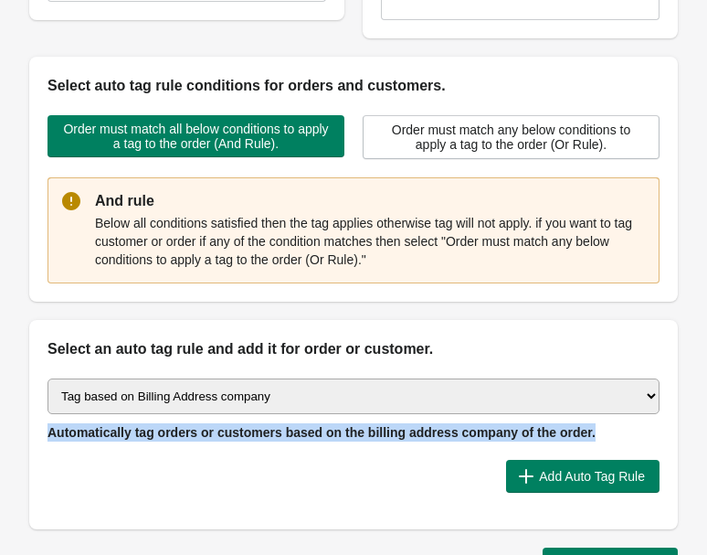
click at [300, 387] on select "Select auto tagging rule Tag by order amount Tag based on the order count (Volu…" at bounding box center [354, 396] width 612 height 36
click at [48, 378] on select "Select auto tagging rule Tag by order amount Tag based on the order count (Volu…" at bounding box center [354, 396] width 612 height 36
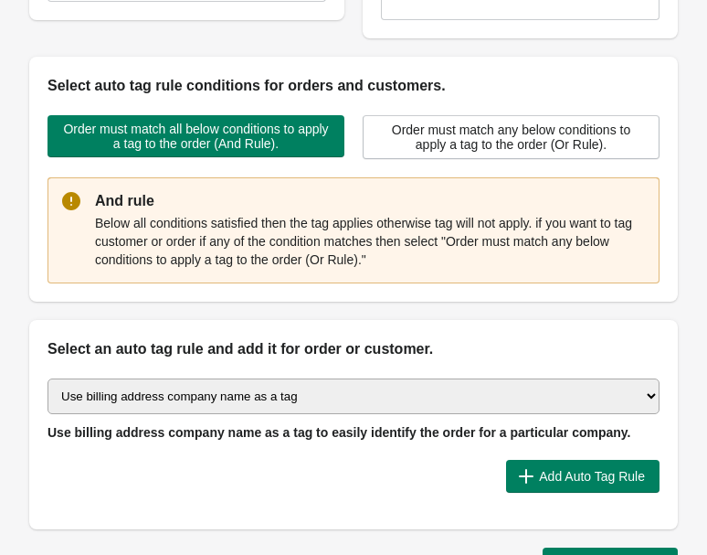
click at [641, 431] on div "Select auto tagging rule Tag by order amount Tag based on the order count (Volu…" at bounding box center [354, 409] width 612 height 63
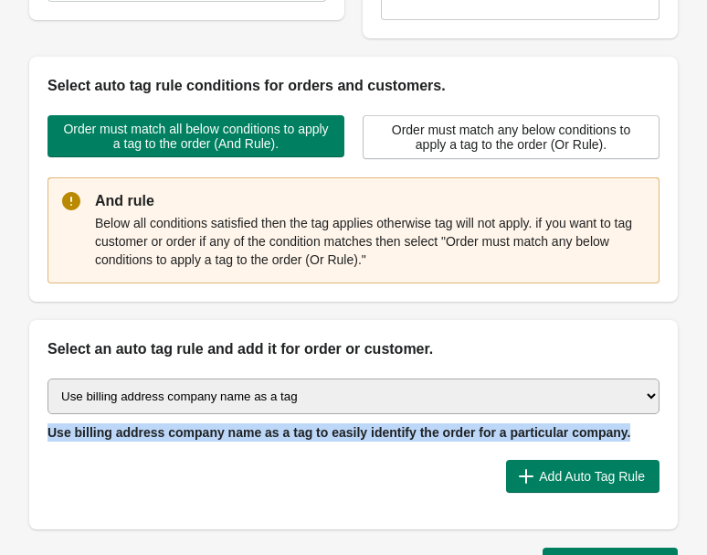
drag, startPoint x: 641, startPoint y: 431, endPoint x: 56, endPoint y: 433, distance: 584.9
click at [56, 430] on div "Select auto tagging rule Tag by order amount Tag based on the order count (Volu…" at bounding box center [354, 409] width 612 height 63
click at [127, 388] on select "Select auto tagging rule Tag by order amount Tag based on the order count (Volu…" at bounding box center [354, 396] width 612 height 36
click at [48, 378] on select "Select auto tagging rule Tag by order amount Tag based on the order count (Volu…" at bounding box center [354, 396] width 612 height 36
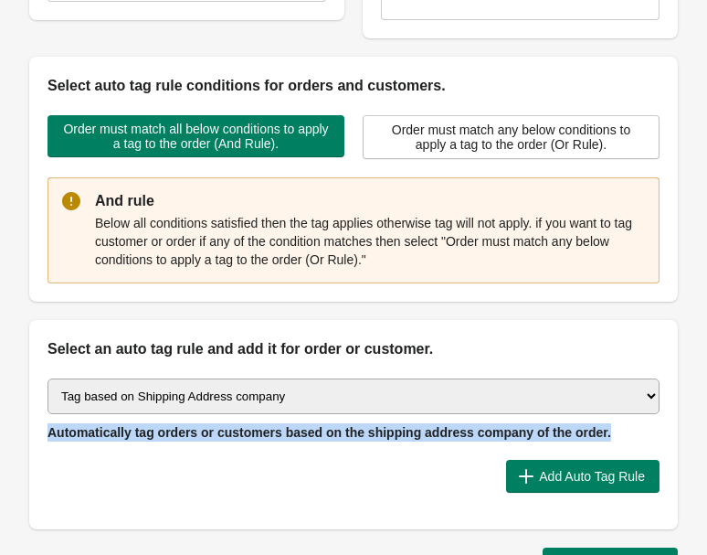
click at [622, 429] on div "Select auto tagging rule Tag by order amount Tag based on the order count (Volu…" at bounding box center [354, 409] width 612 height 63
drag, startPoint x: 622, startPoint y: 429, endPoint x: 27, endPoint y: 434, distance: 595.0
click at [21, 433] on div "Back Create Rule Save New Rule Enable this auto tag rule? Auto Tag Rule Name Or…" at bounding box center [353, 64] width 707 height 1061
drag, startPoint x: 44, startPoint y: 430, endPoint x: 79, endPoint y: 414, distance: 38.4
click at [79, 414] on div "Select auto tagging rule Tag by order amount Tag based on the order count (Volu…" at bounding box center [353, 444] width 649 height 169
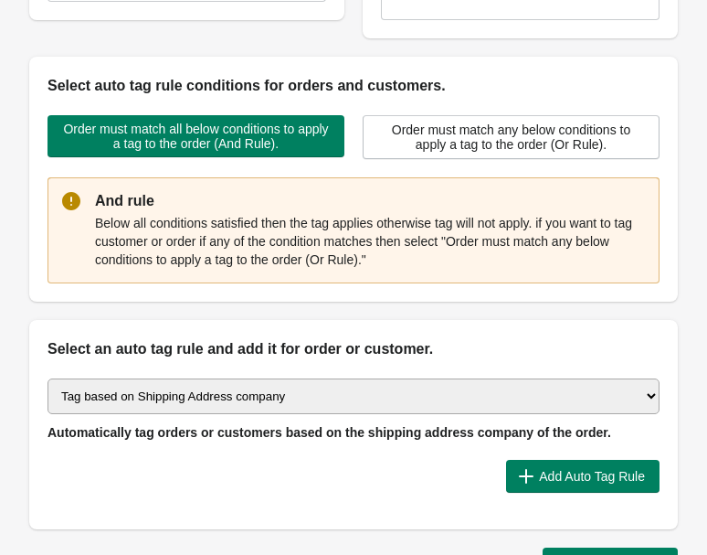
click at [184, 449] on div "Add Auto Tag Rule" at bounding box center [346, 469] width 627 height 48
click at [221, 403] on select "Select auto tagging rule Tag by order amount Tag based on the order count (Volu…" at bounding box center [354, 396] width 612 height 36
click at [48, 378] on select "Select auto tagging rule Tag by order amount Tag based on the order count (Volu…" at bounding box center [354, 396] width 612 height 36
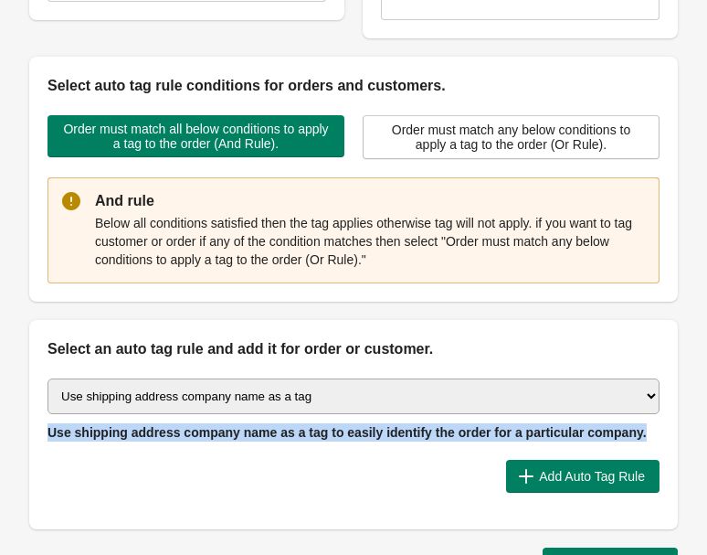
drag, startPoint x: 73, startPoint y: 434, endPoint x: 681, endPoint y: 434, distance: 607.7
click at [681, 434] on div "Back Create Rule Save New Rule Enable this auto tag rule? Auto Tag Rule Name Or…" at bounding box center [353, 64] width 707 height 1061
click at [211, 384] on select "Select auto tagging rule Tag by order amount Tag based on the order count (Volu…" at bounding box center [354, 396] width 612 height 36
click at [48, 378] on select "Select auto tagging rule Tag by order amount Tag based on the order count (Volu…" at bounding box center [354, 396] width 612 height 36
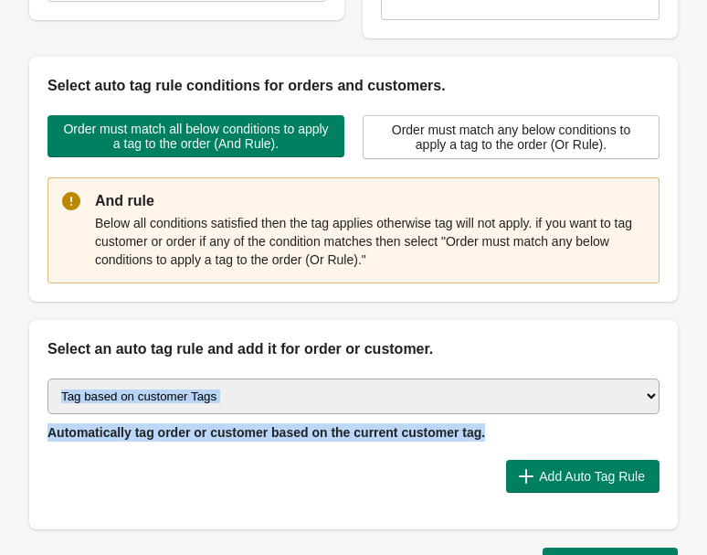
drag, startPoint x: 499, startPoint y: 437, endPoint x: 28, endPoint y: 419, distance: 471.0
click at [29, 419] on div "Select auto tagging rule Tag by order amount Tag based on the order count (Volu…" at bounding box center [353, 444] width 649 height 169
click at [219, 391] on select "Select auto tagging rule Tag by order amount Tag based on the order count (Volu…" at bounding box center [354, 396] width 612 height 36
select select "37"
click at [48, 378] on select "Select auto tagging rule Tag by order amount Tag based on the order count (Volu…" at bounding box center [354, 396] width 612 height 36
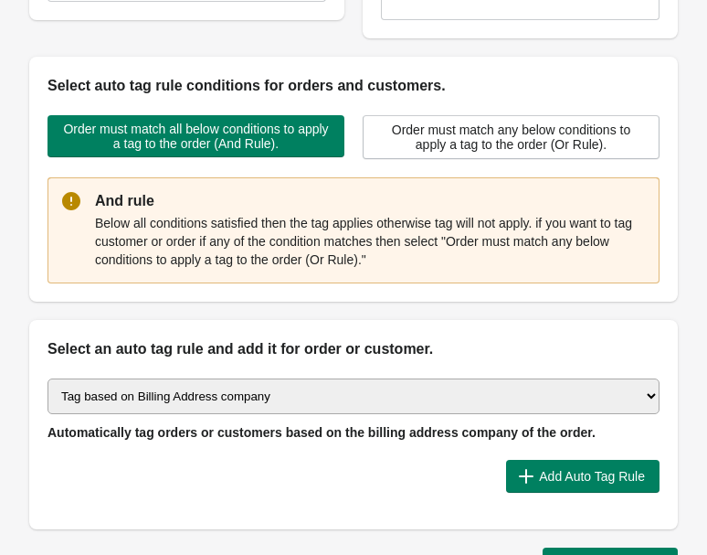
click at [609, 430] on div "Select auto tagging rule Tag by order amount Tag based on the order count (Volu…" at bounding box center [354, 409] width 612 height 63
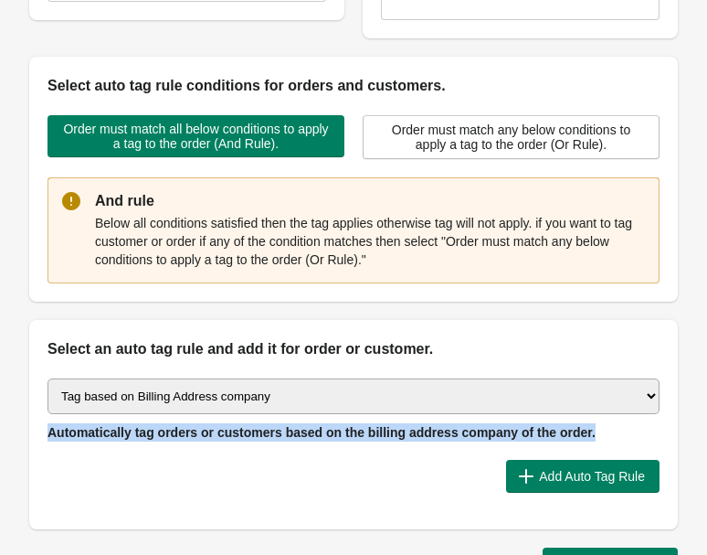
drag, startPoint x: 609, startPoint y: 431, endPoint x: 37, endPoint y: 434, distance: 571.2
click at [37, 433] on div "Select auto tagging rule Tag by order amount Tag based on the order count (Volu…" at bounding box center [353, 444] width 649 height 169
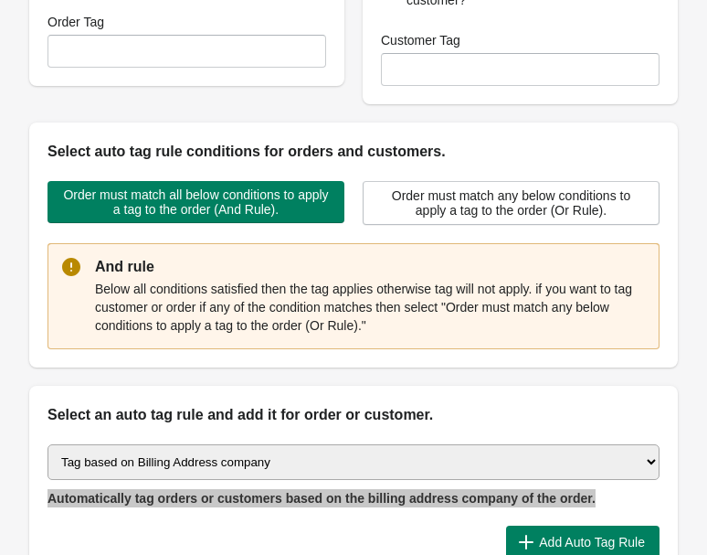
scroll to position [354, 0]
